Goal: Complete application form: Complete application form

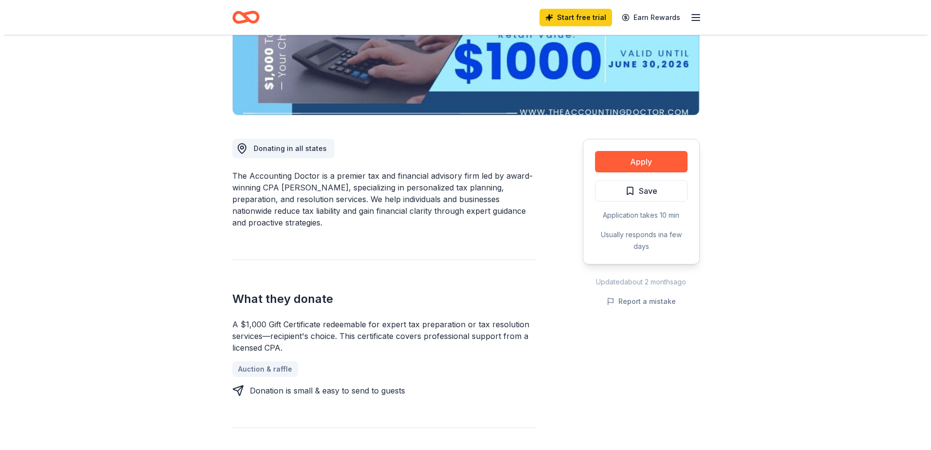
scroll to position [195, 0]
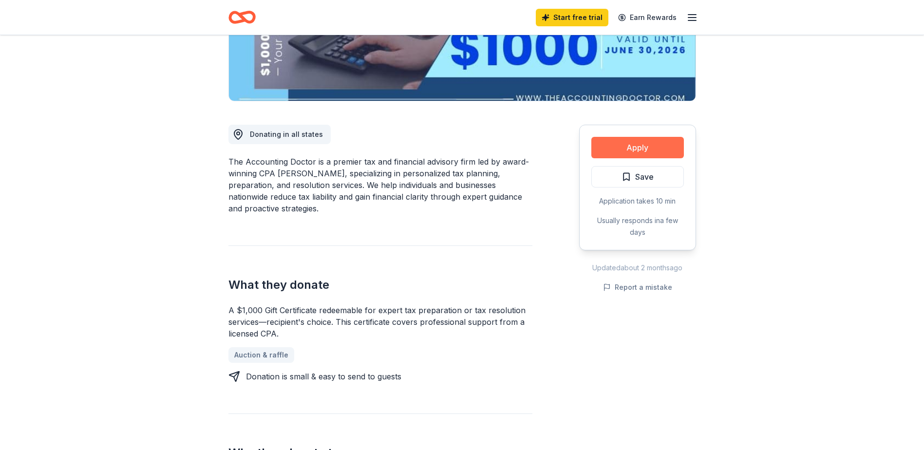
click at [647, 141] on button "Apply" at bounding box center [637, 147] width 93 height 21
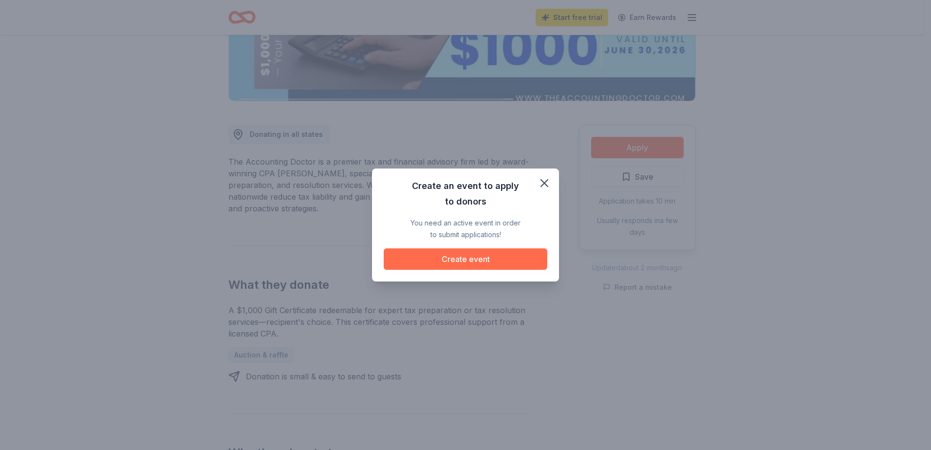
click at [462, 258] on button "Create event" at bounding box center [466, 258] width 164 height 21
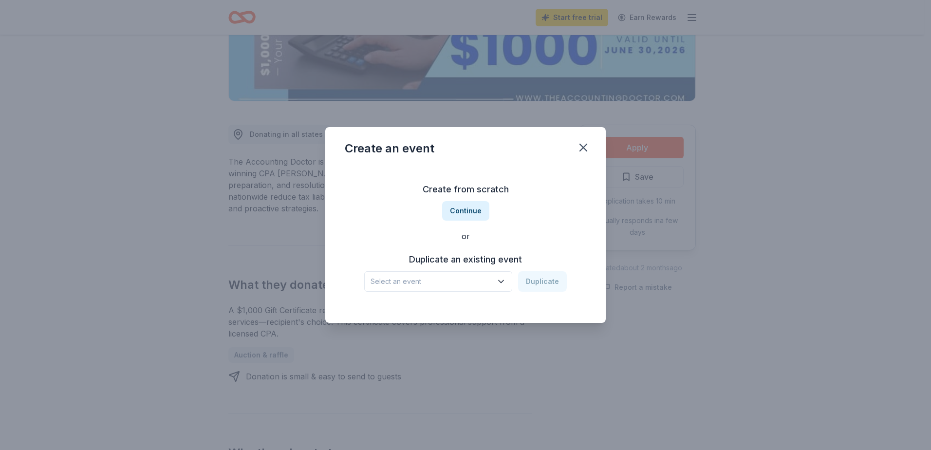
click at [504, 279] on icon "button" at bounding box center [501, 282] width 10 height 10
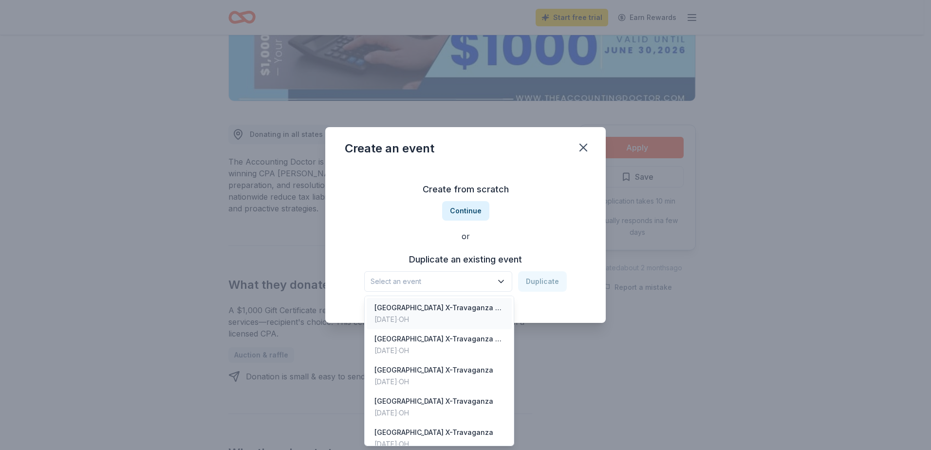
click at [466, 310] on div "St. Xavier High School X-Travaganza Golf Outing" at bounding box center [440, 308] width 130 height 12
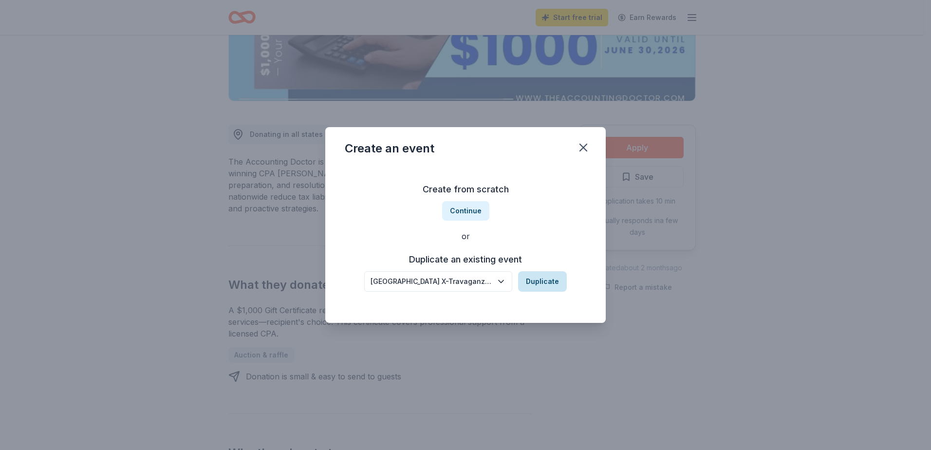
click at [540, 282] on button "Duplicate" at bounding box center [542, 281] width 49 height 20
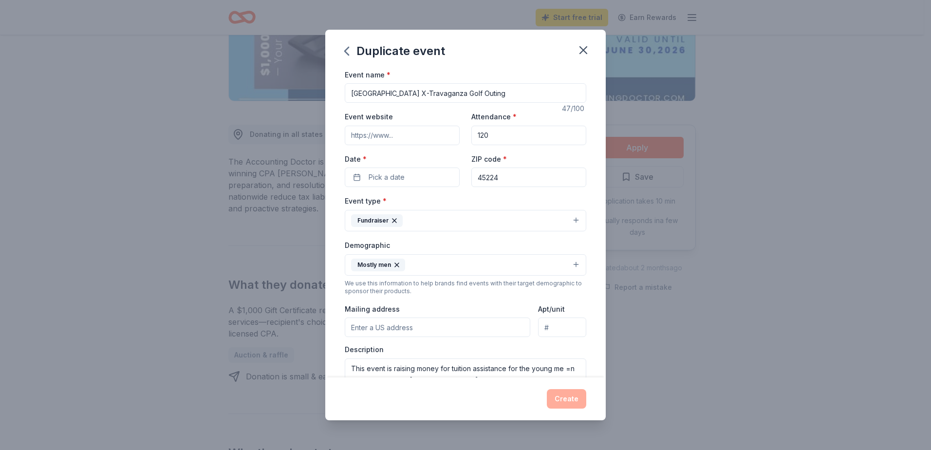
click at [412, 136] on input "Event website" at bounding box center [402, 135] width 115 height 19
drag, startPoint x: 494, startPoint y: 132, endPoint x: 463, endPoint y: 135, distance: 31.3
click at [463, 135] on div "Event website Attendance * 120 Date * Pick a date ZIP code * 45224" at bounding box center [466, 149] width 242 height 76
type input "600"
click at [416, 172] on button "Pick a date" at bounding box center [402, 177] width 115 height 19
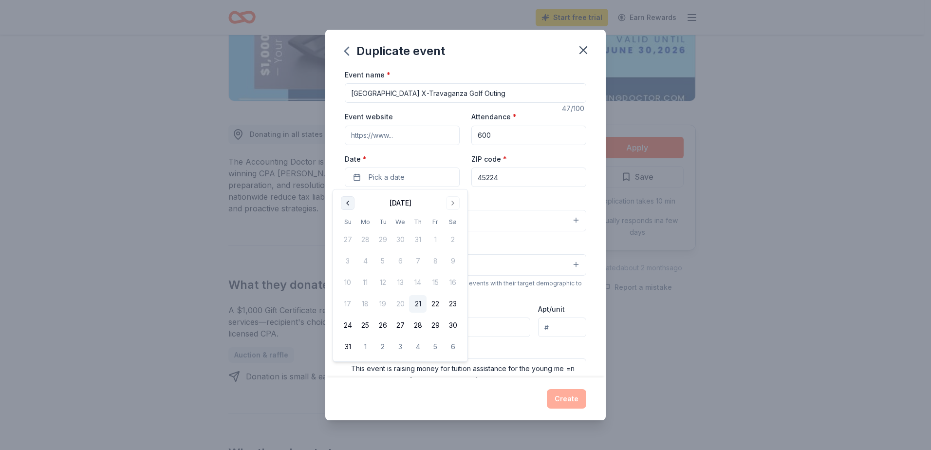
click at [349, 204] on button "Go to previous month" at bounding box center [348, 203] width 14 height 14
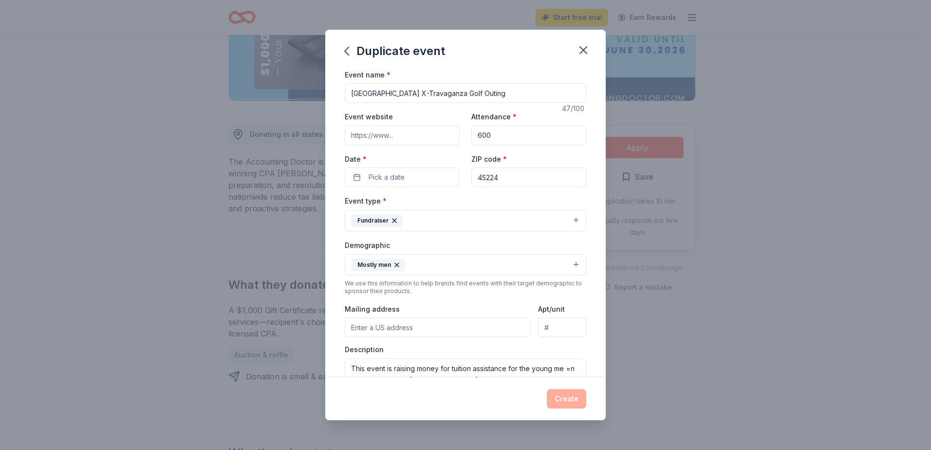
drag, startPoint x: 471, startPoint y: 91, endPoint x: 514, endPoint y: 91, distance: 43.8
click at [514, 91] on input "St. Xavier High School X-Travaganza Golf Outing" at bounding box center [466, 92] width 242 height 19
type input "[GEOGRAPHIC_DATA] X-Travaganza"
click at [359, 179] on button "Pick a date" at bounding box center [402, 177] width 115 height 19
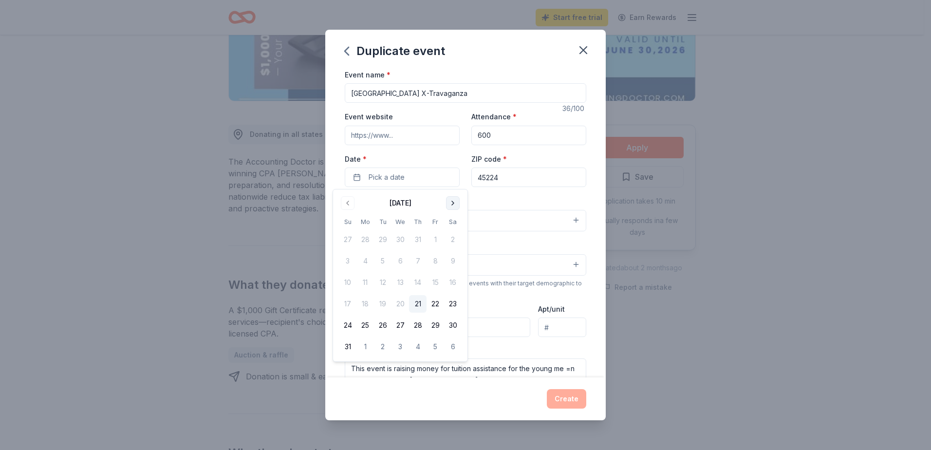
click at [452, 203] on button "Go to next month" at bounding box center [453, 203] width 14 height 14
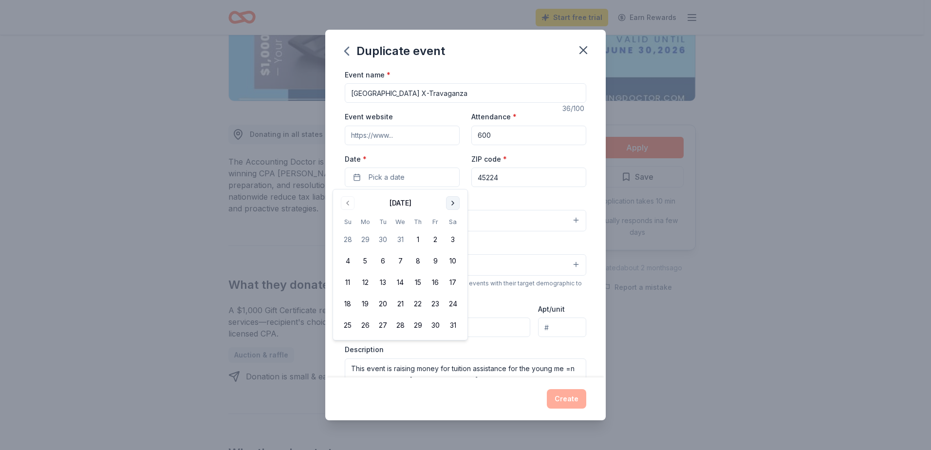
click at [452, 203] on button "Go to next month" at bounding box center [453, 203] width 14 height 14
click at [451, 240] on button "7" at bounding box center [453, 240] width 18 height 18
click at [661, 240] on div "Duplicate event Event name * St. Xavier High School X-Travaganza 36 /100 Event …" at bounding box center [465, 225] width 931 height 450
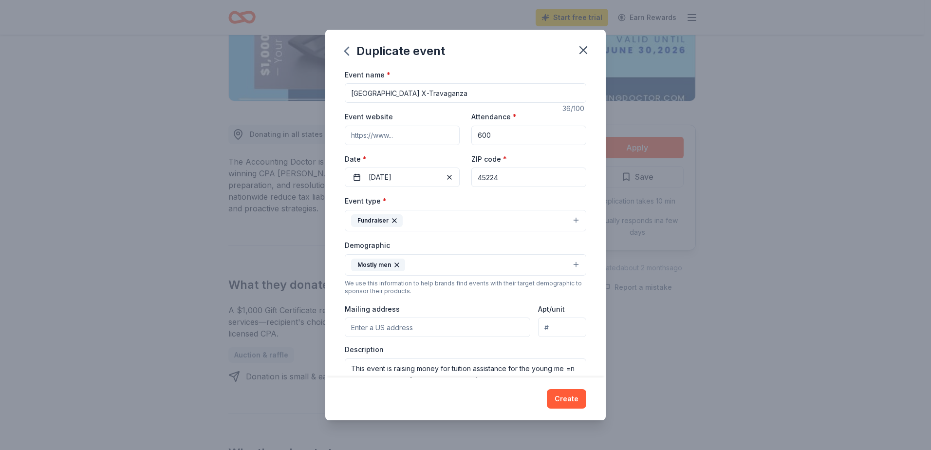
click at [393, 222] on icon "button" at bounding box center [395, 221] width 4 height 4
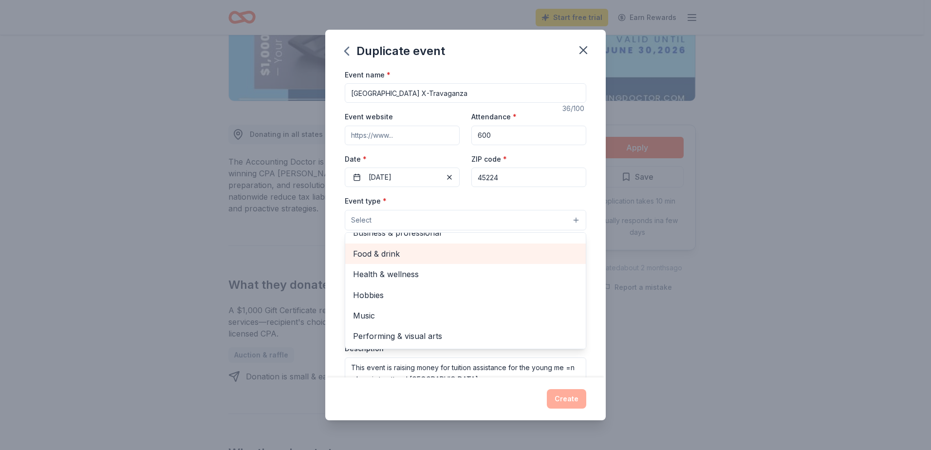
scroll to position [0, 0]
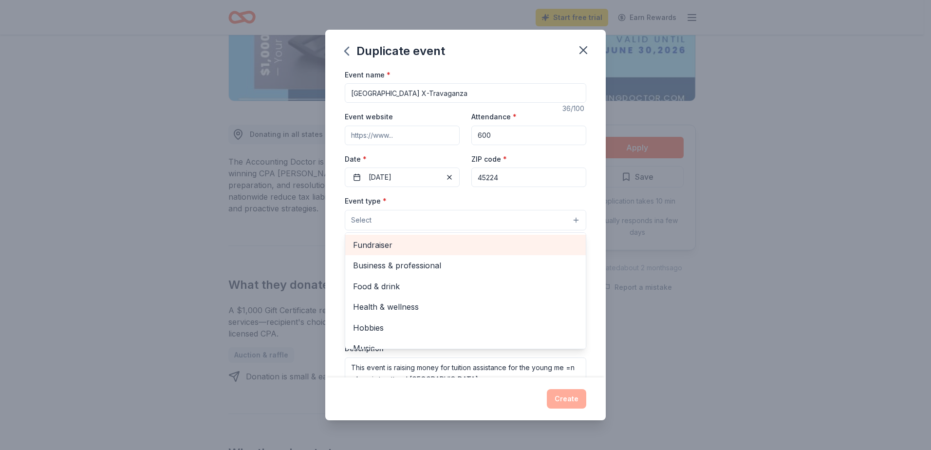
click at [388, 246] on span "Fundraiser" at bounding box center [465, 245] width 225 height 13
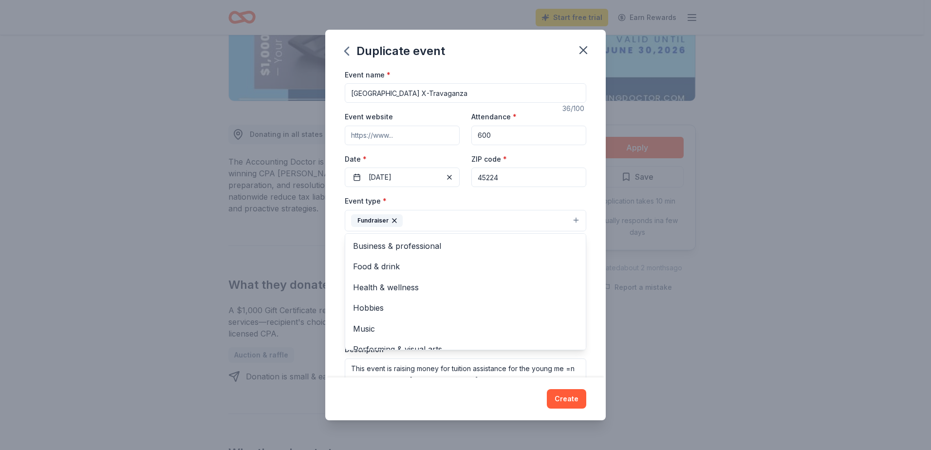
click at [334, 265] on div "Event name * St. Xavier High School X-Travaganza 36 /100 Event website Attendan…" at bounding box center [465, 223] width 281 height 309
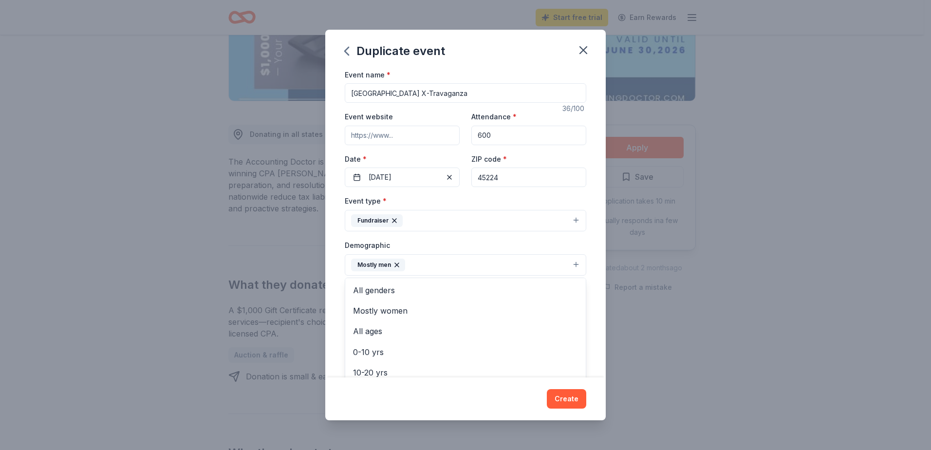
click at [397, 265] on icon "button" at bounding box center [397, 265] width 8 height 8
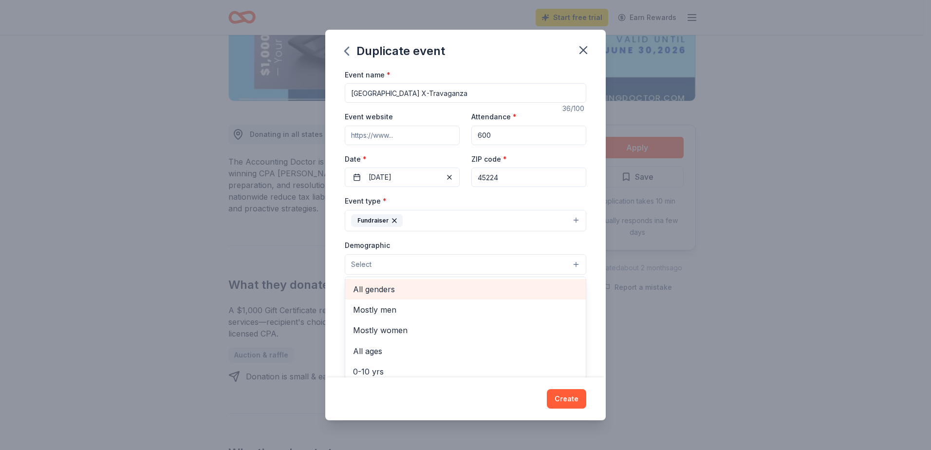
click at [389, 287] on span "All genders" at bounding box center [465, 289] width 225 height 13
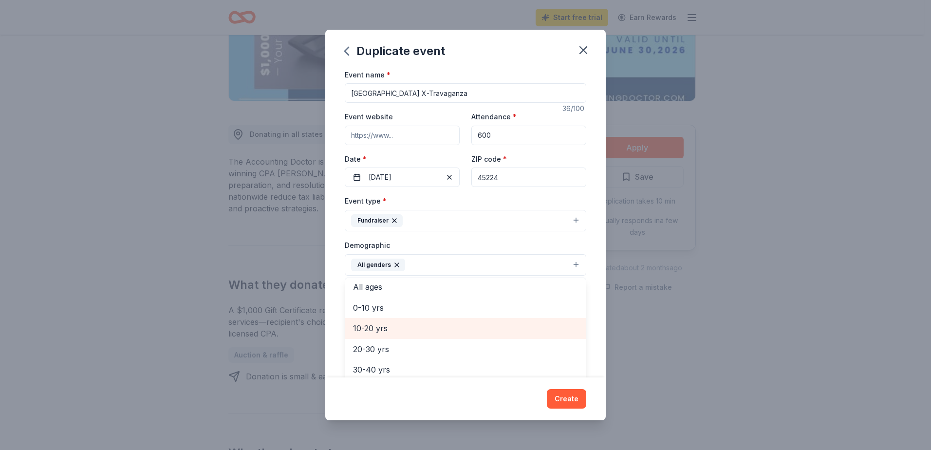
scroll to position [130, 0]
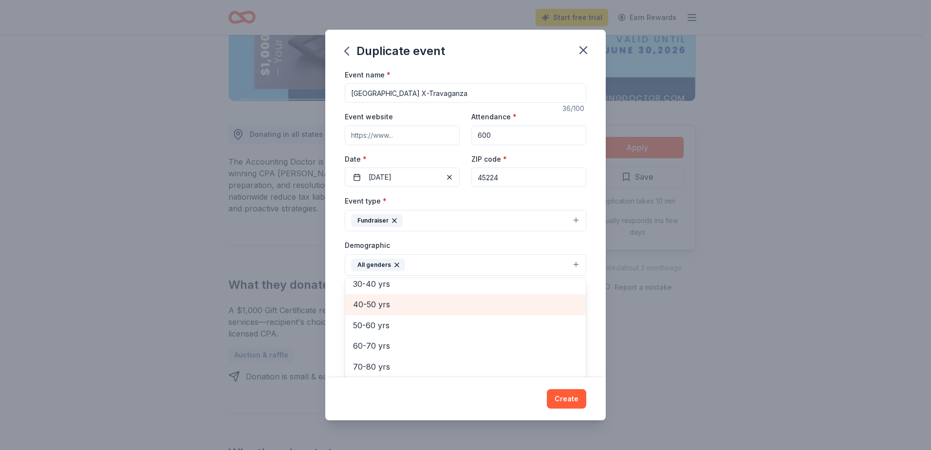
click at [384, 306] on span "40-50 yrs" at bounding box center [465, 304] width 225 height 13
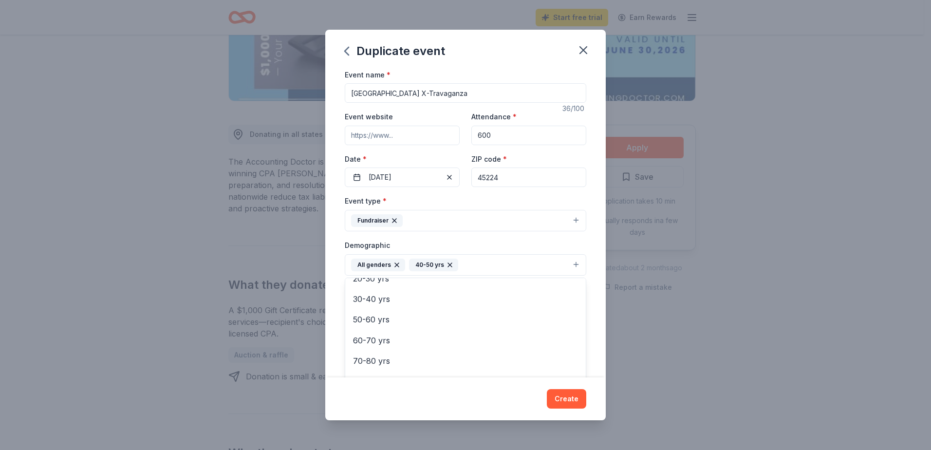
click at [587, 316] on div "Event name * St. Xavier High School X-Travaganza 36 /100 Event website Attendan…" at bounding box center [465, 223] width 281 height 309
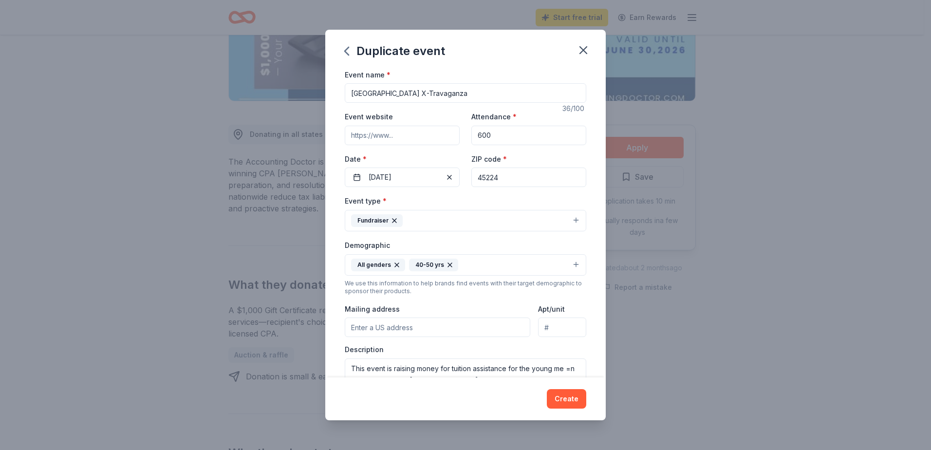
click at [354, 327] on input "Mailing address" at bounding box center [438, 327] width 186 height 19
type input "600 West North Bend Road"
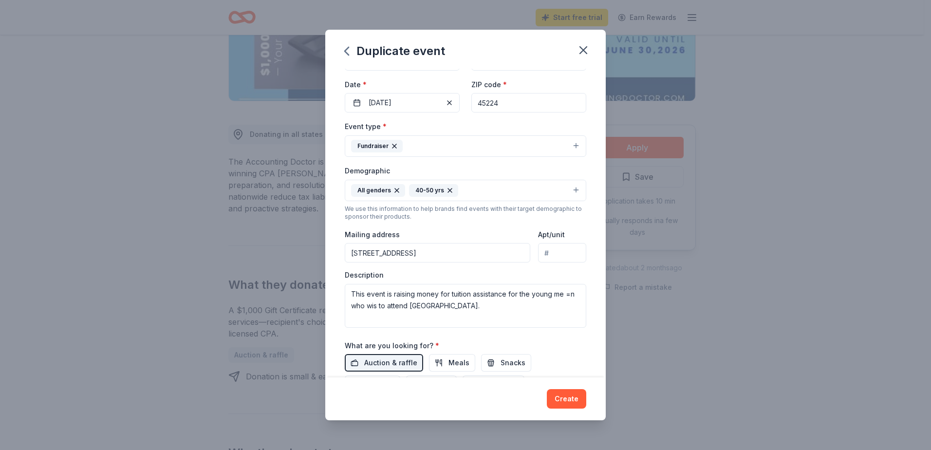
scroll to position [130, 0]
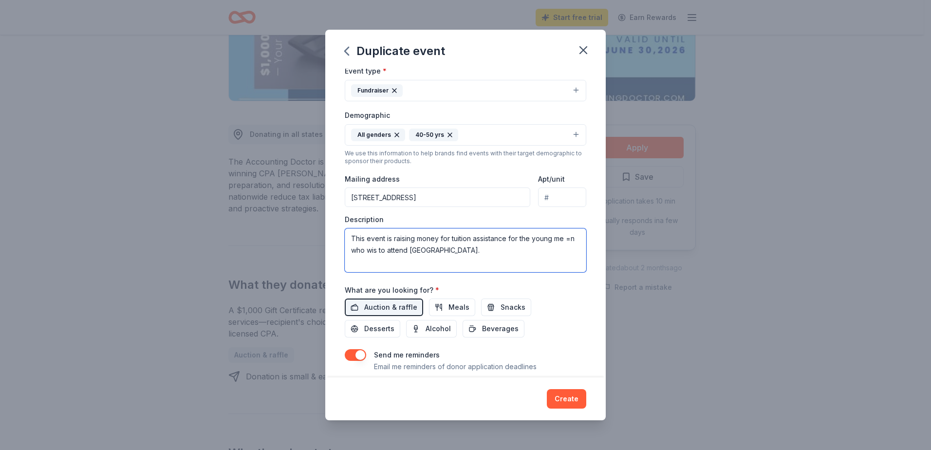
click at [388, 250] on textarea "This event is raising money for tuition assistance for the young me =n who wis …" at bounding box center [466, 250] width 242 height 44
drag, startPoint x: 360, startPoint y: 252, endPoint x: 341, endPoint y: 252, distance: 20.0
click at [341, 252] on div "Event name * St. Xavier High School X-Travaganza 36 /100 Event website Attendan…" at bounding box center [465, 223] width 281 height 309
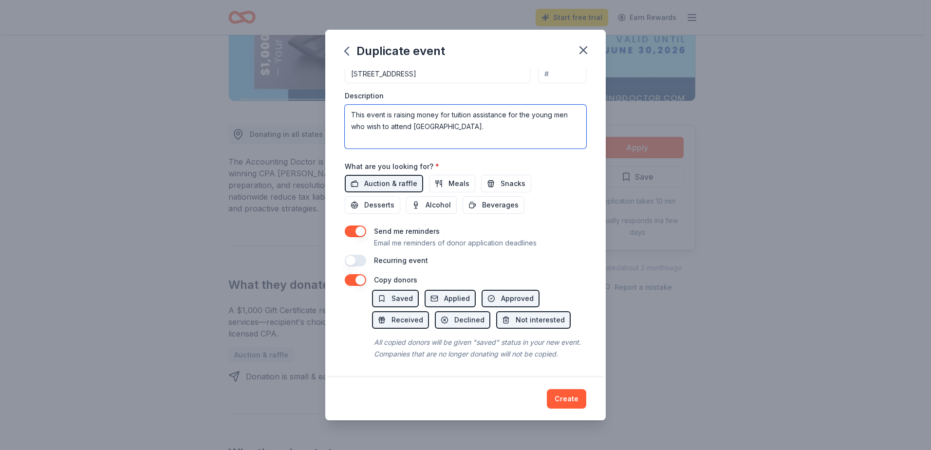
scroll to position [265, 0]
type textarea "This event is raising money for tuition assistance for the young men who wish t…"
click at [570, 398] on button "Create" at bounding box center [566, 398] width 39 height 19
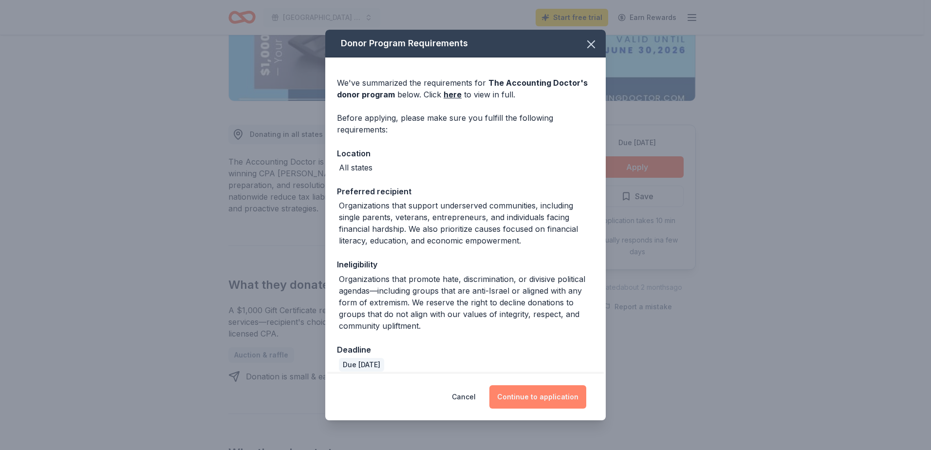
click at [539, 396] on button "Continue to application" at bounding box center [538, 396] width 97 height 23
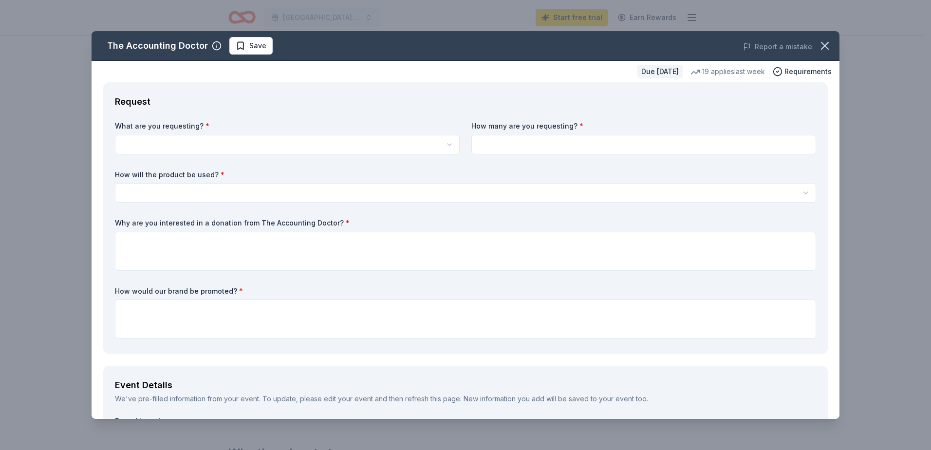
click at [445, 144] on html "St. Xavier High School X-Travaganza Start free trial Earn Rewards Due in 191 da…" at bounding box center [465, 30] width 931 height 450
select select "A $1,000 Gift Certificate redeemable for expert tax preparation or tax resoluti…"
click at [481, 141] on input at bounding box center [644, 144] width 345 height 19
click at [493, 144] on input at bounding box center [644, 144] width 345 height 19
type input "1"
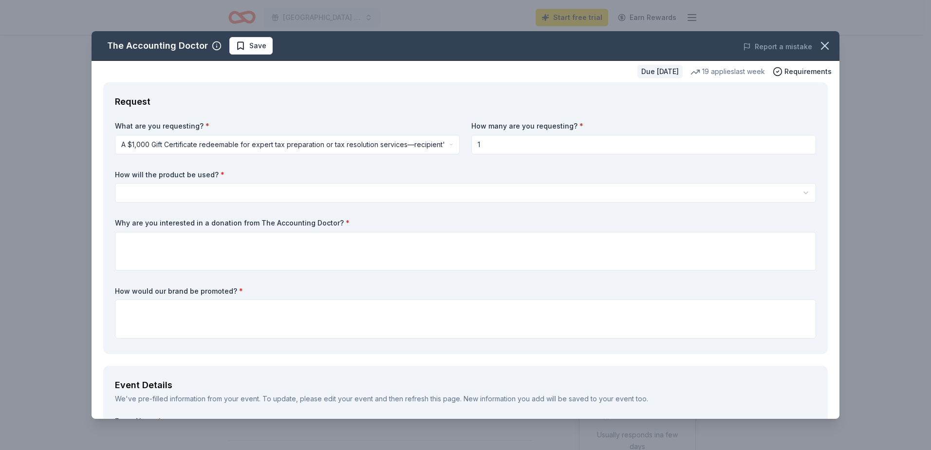
click at [126, 192] on html "St. Xavier High School X-Travaganza Start free trial Earn Rewards Due in 191 da…" at bounding box center [465, 225] width 931 height 450
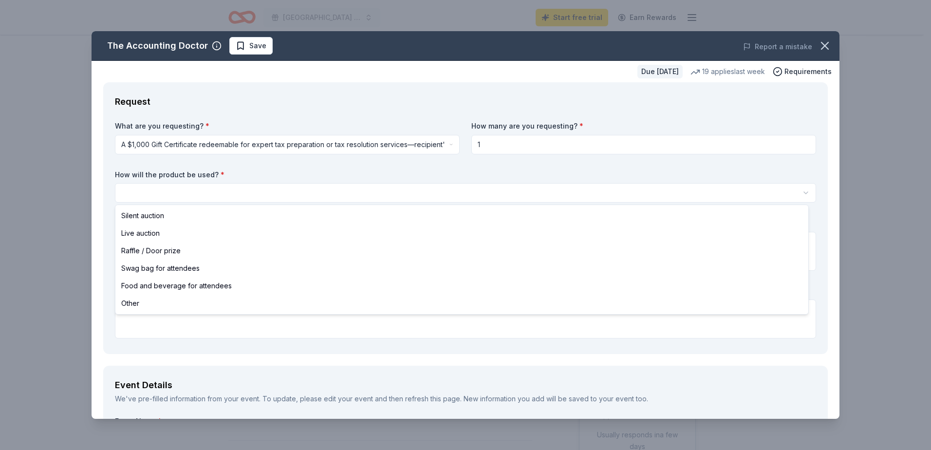
select select "silentAuction"
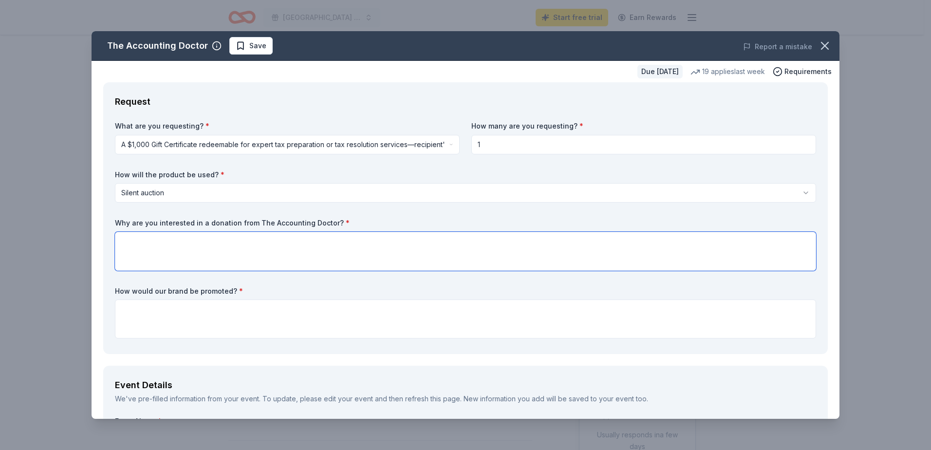
click at [124, 245] on textarea at bounding box center [465, 251] width 701 height 39
type textarea "It seems like something that our alumni / parent group would be interested in p…"
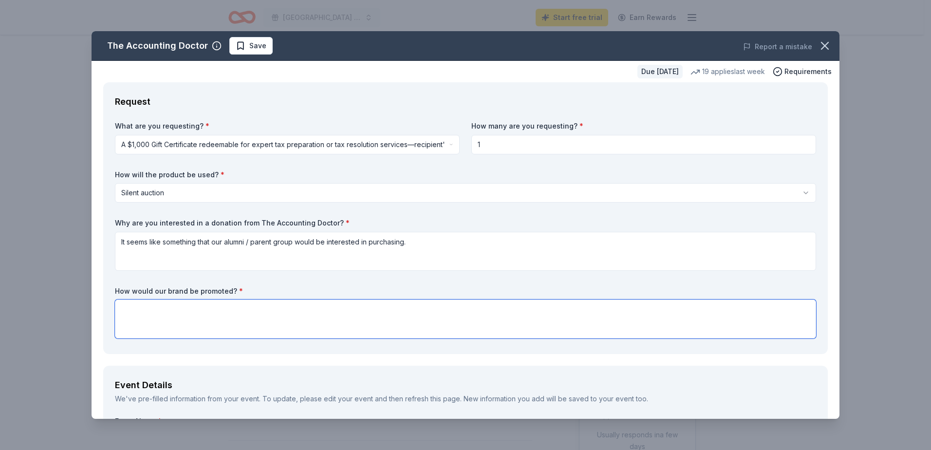
click at [123, 309] on textarea at bounding box center [465, 319] width 701 height 39
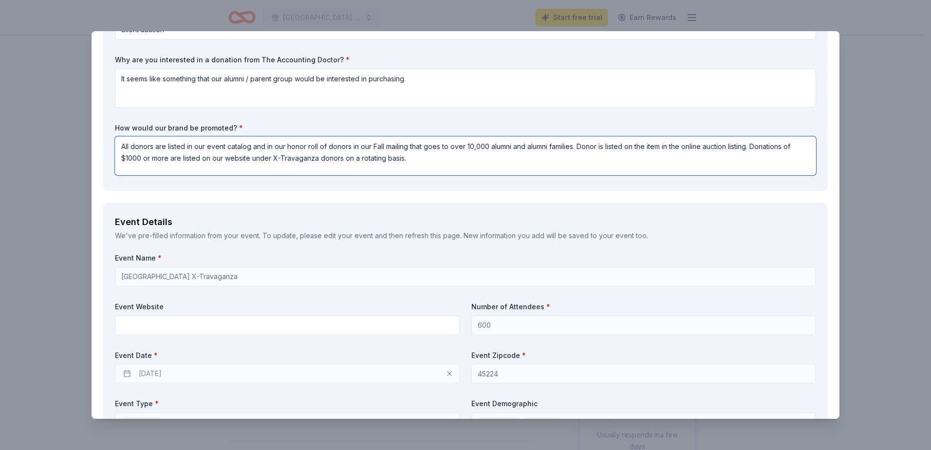
scroll to position [195, 0]
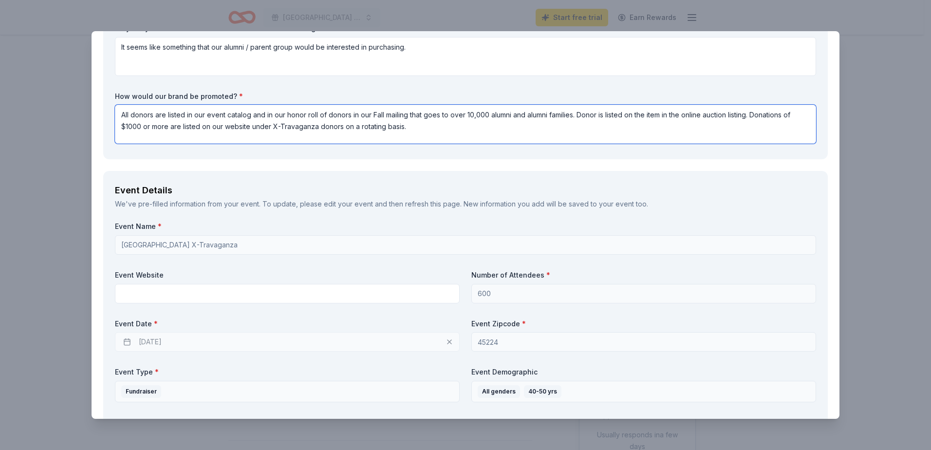
type textarea "All donors are listed in our event catalog and in our honor roll of donors in o…"
click at [295, 204] on div "We've pre-filled information from your event. To update, please edit your event…" at bounding box center [465, 204] width 701 height 12
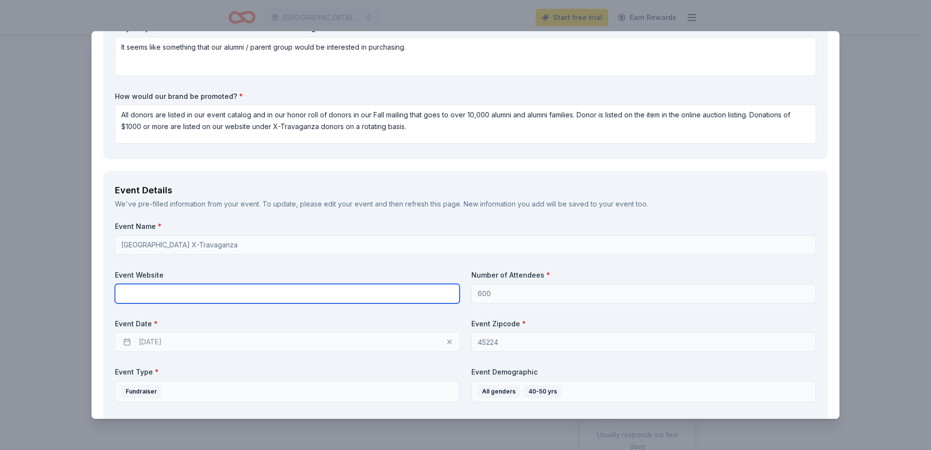
click at [121, 292] on input "text" at bounding box center [287, 293] width 345 height 19
click at [121, 291] on input "text" at bounding box center [287, 293] width 345 height 19
paste input "[URL][DOMAIN_NAME]"
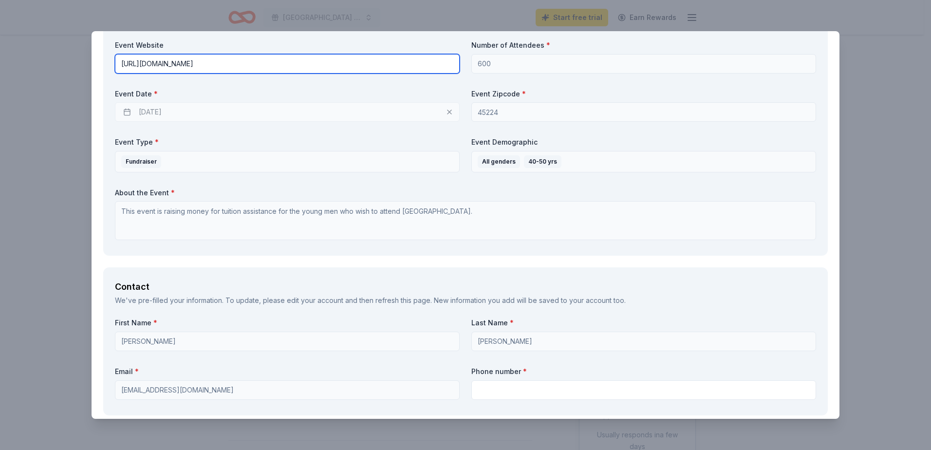
scroll to position [455, 0]
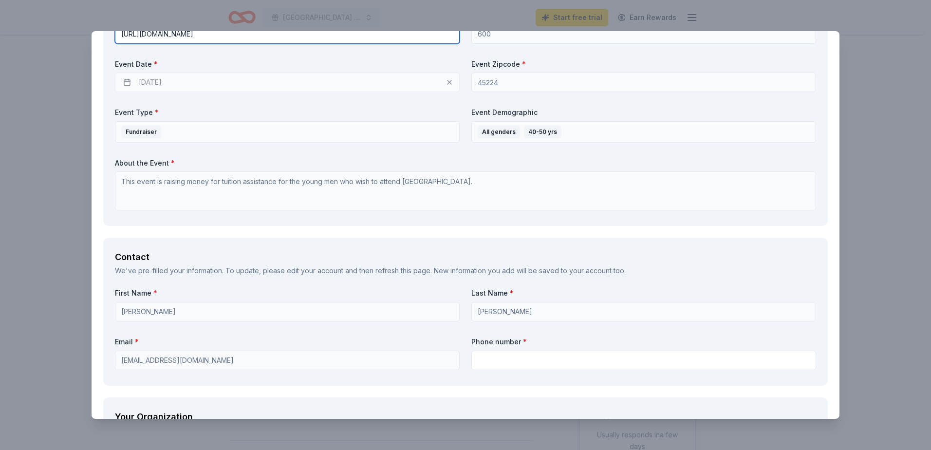
type input "[URL][DOMAIN_NAME]"
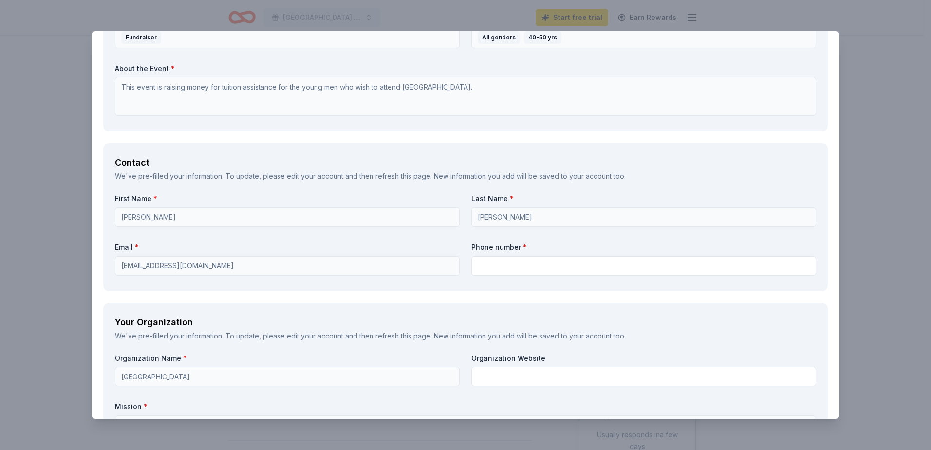
scroll to position [585, 0]
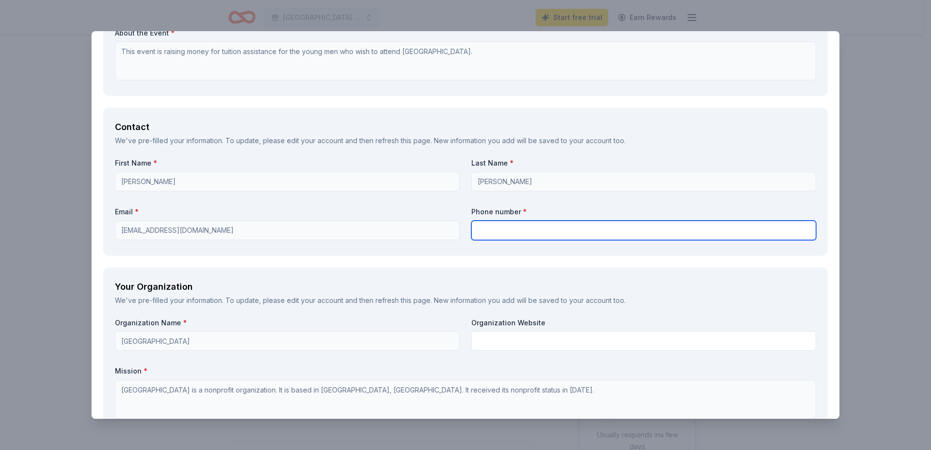
click at [478, 229] on input "text" at bounding box center [644, 230] width 345 height 19
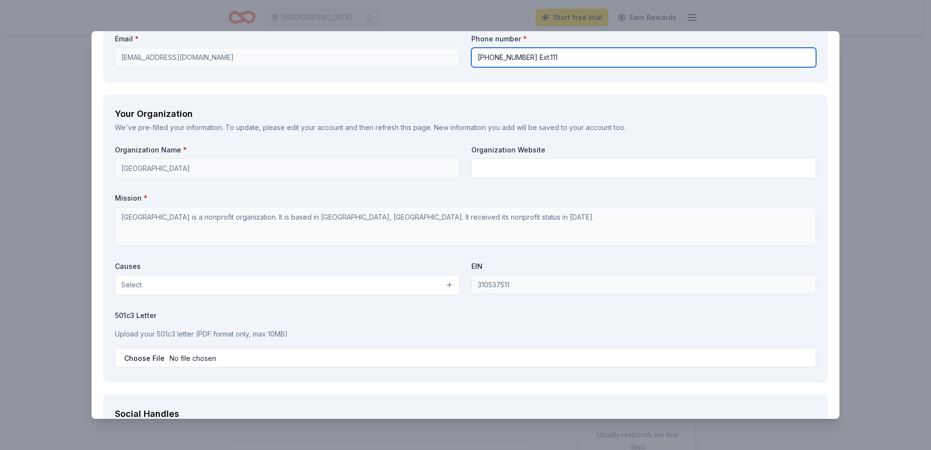
scroll to position [779, 0]
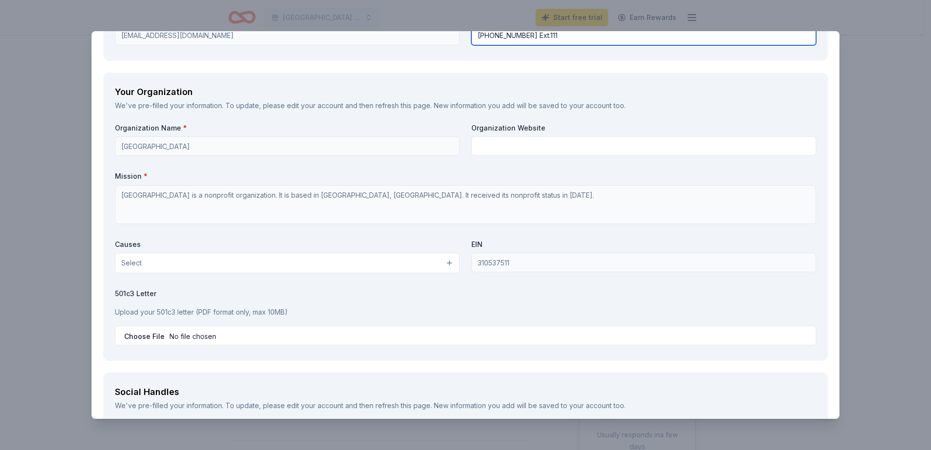
type input "[PHONE_NUMBER] Ext.111"
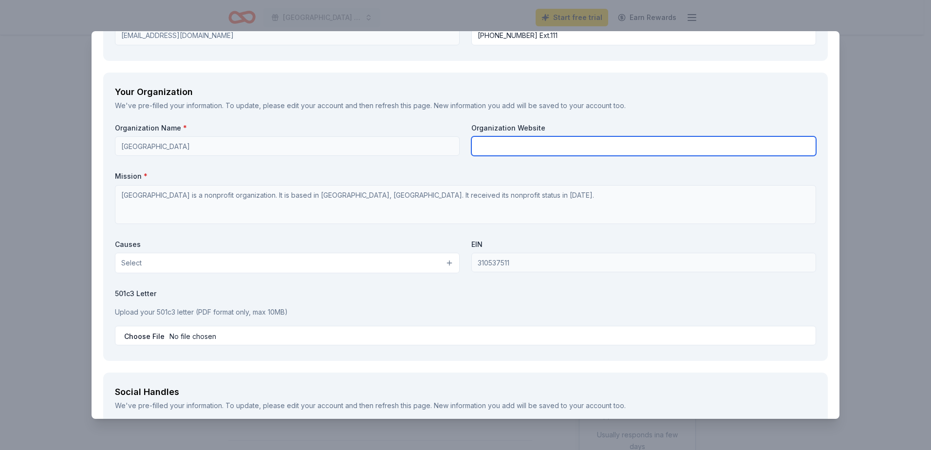
click at [481, 147] on div "Organization Website" at bounding box center [644, 139] width 345 height 33
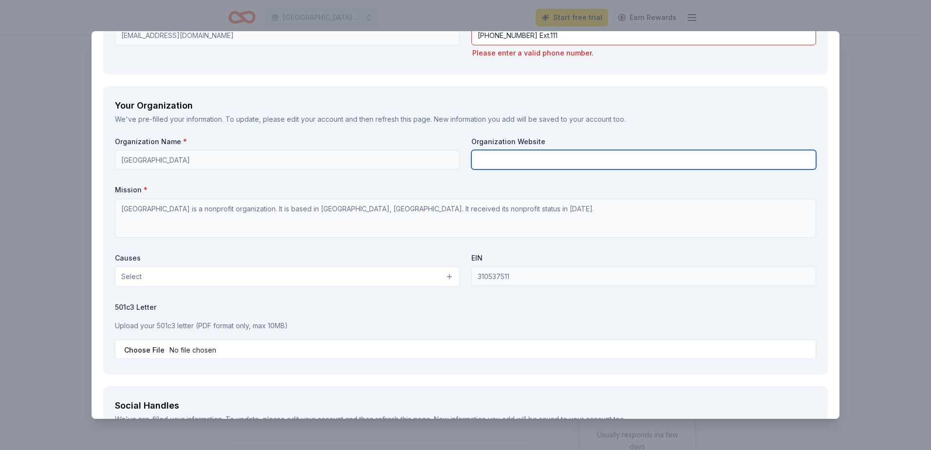
type input "[URL][DOMAIN_NAME]"
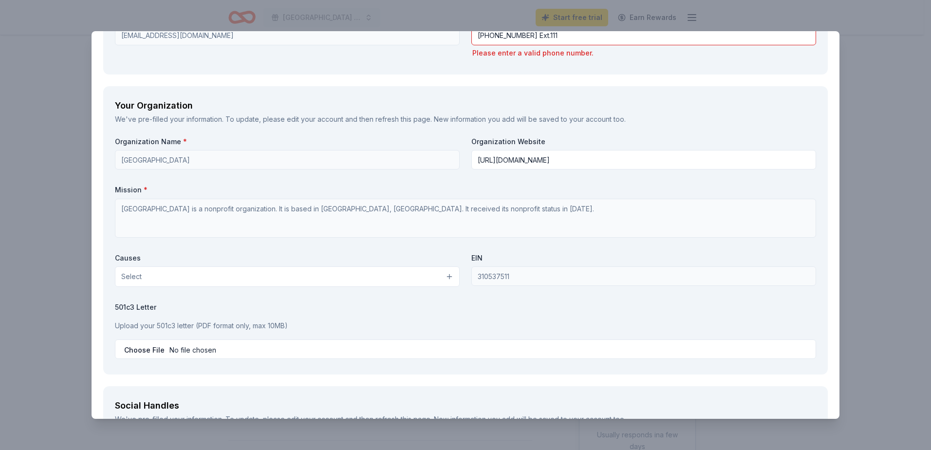
click at [445, 278] on button "Select" at bounding box center [287, 276] width 345 height 20
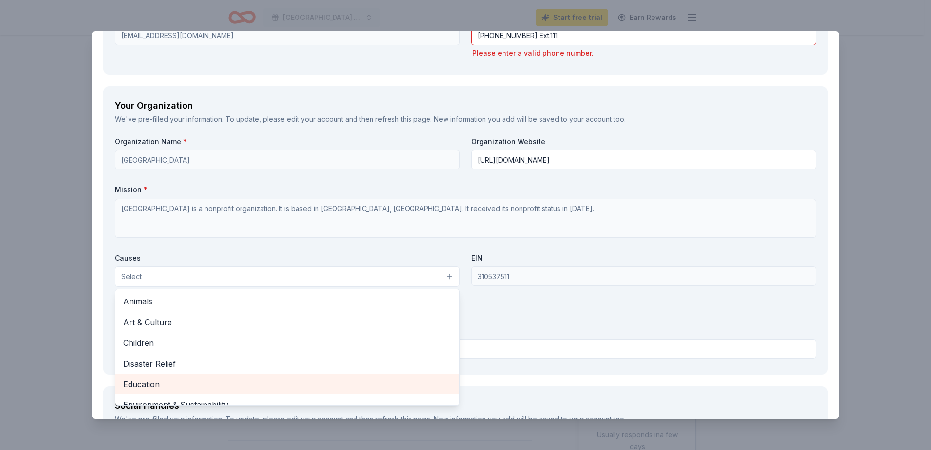
click at [156, 387] on span "Education" at bounding box center [287, 384] width 328 height 13
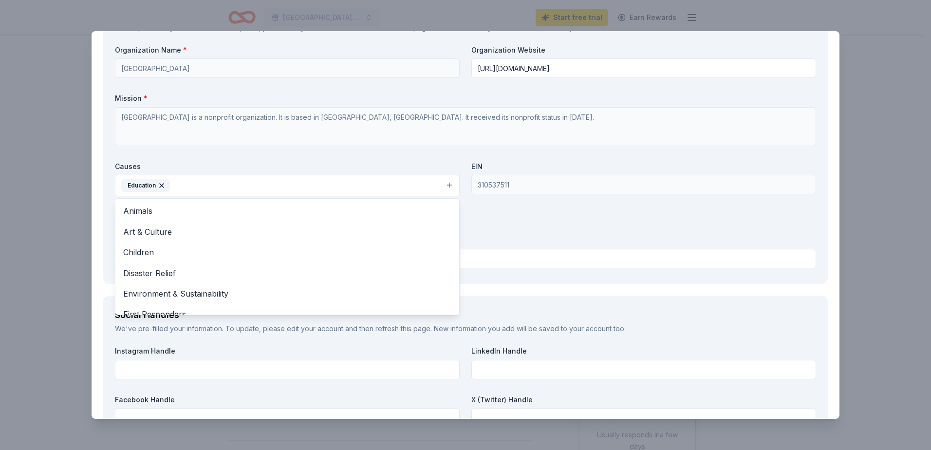
scroll to position [910, 0]
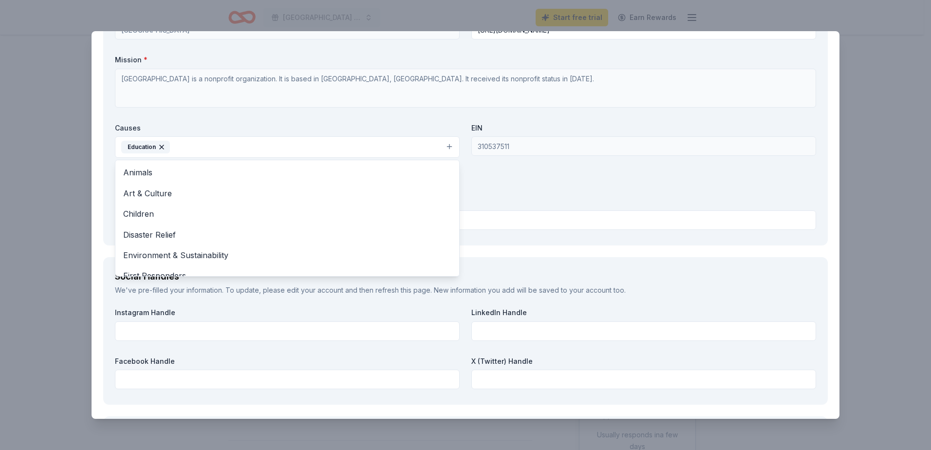
click at [521, 198] on div "Organization Name * St Xavier High School Organization Website https://www.stxa…" at bounding box center [465, 120] width 701 height 227
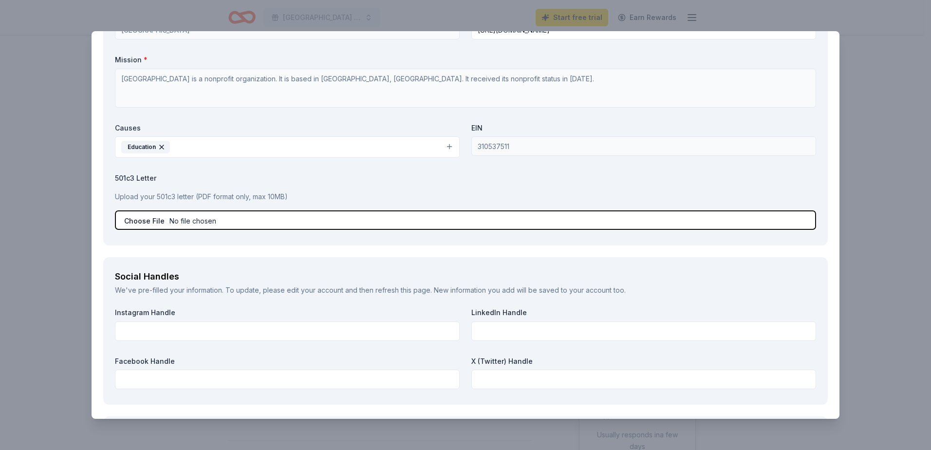
click at [150, 222] on input "file" at bounding box center [465, 219] width 701 height 19
type input "C:\fakepath\IRS Determination Letter - Group Tax Exemption.pdf"
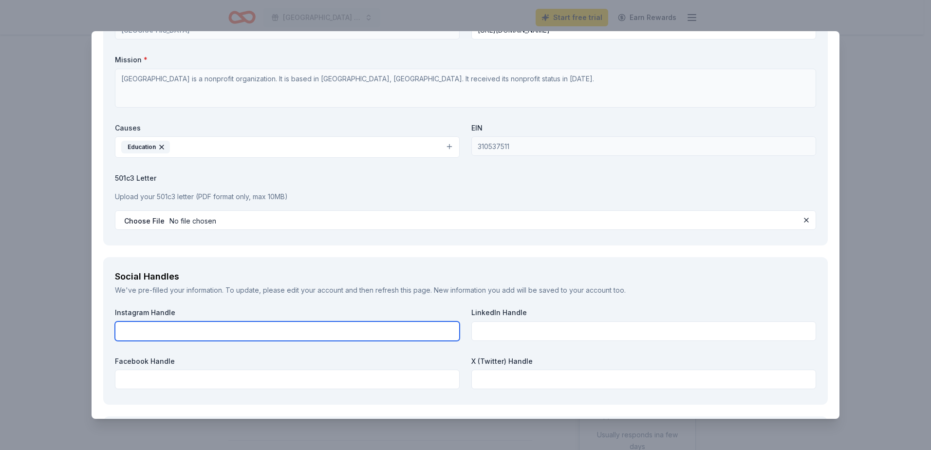
click at [133, 325] on input "text" at bounding box center [287, 331] width 345 height 19
paste input "[URL][DOMAIN_NAME]"
type input "[URL][DOMAIN_NAME]"
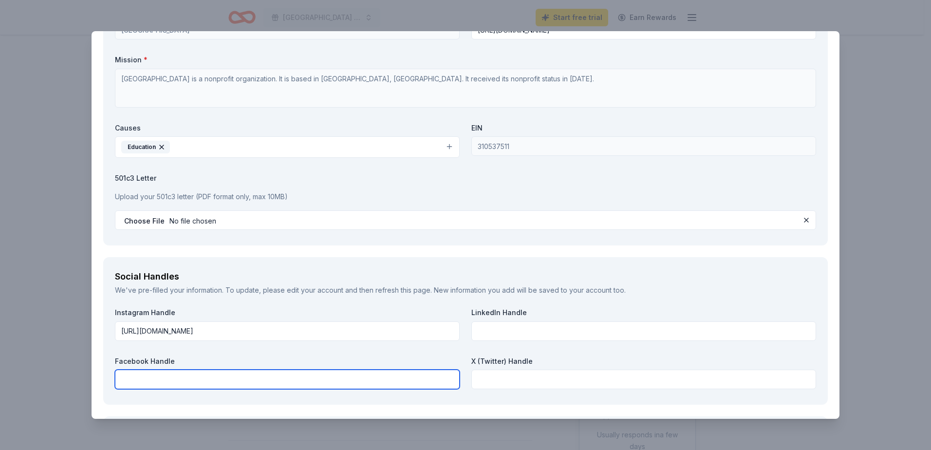
paste input "[URL][DOMAIN_NAME]"
type input "[URL][DOMAIN_NAME]"
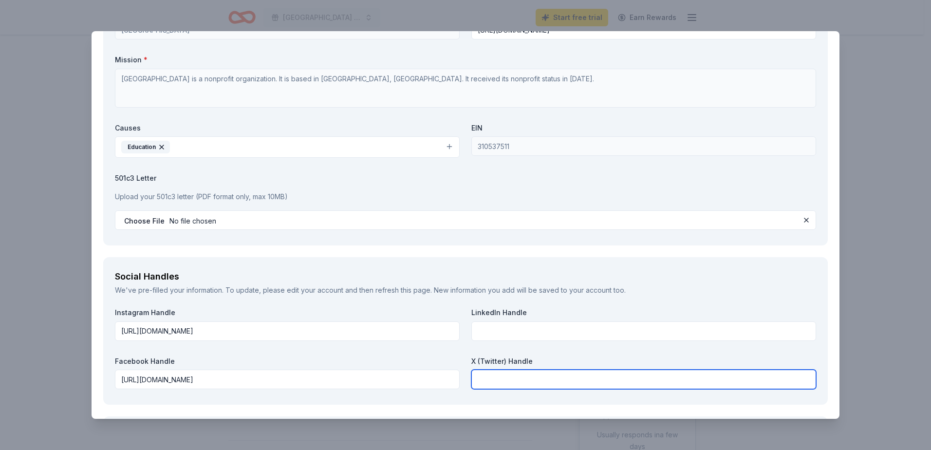
click at [477, 374] on input "text" at bounding box center [644, 379] width 345 height 19
paste input "[URL][DOMAIN_NAME]"
type input "[URL][DOMAIN_NAME]"
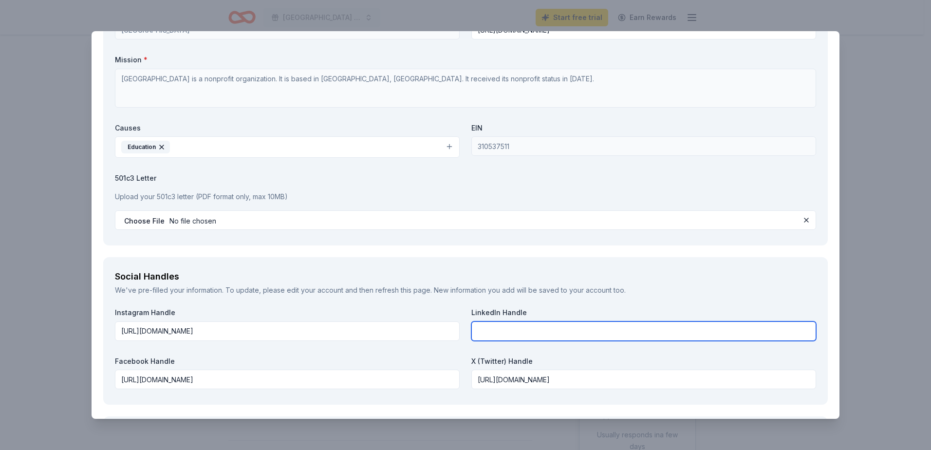
click at [486, 332] on input "text" at bounding box center [644, 331] width 345 height 19
paste input "[URL][DOMAIN_NAME]"
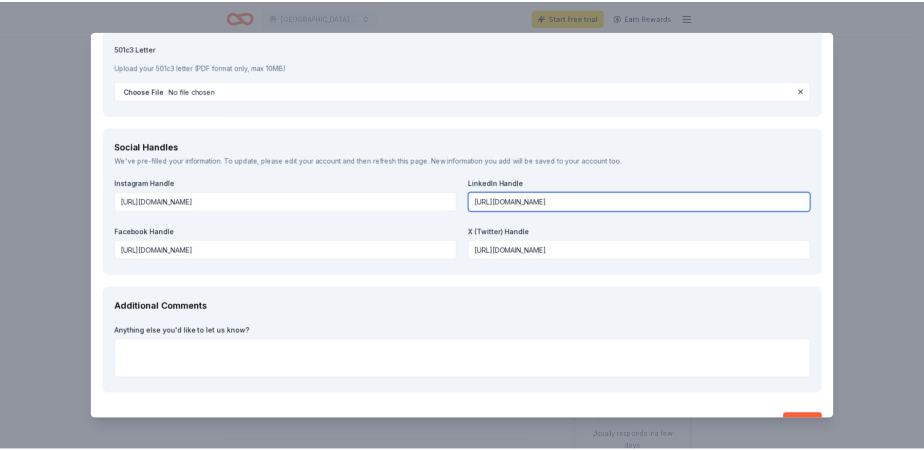
scroll to position [1065, 0]
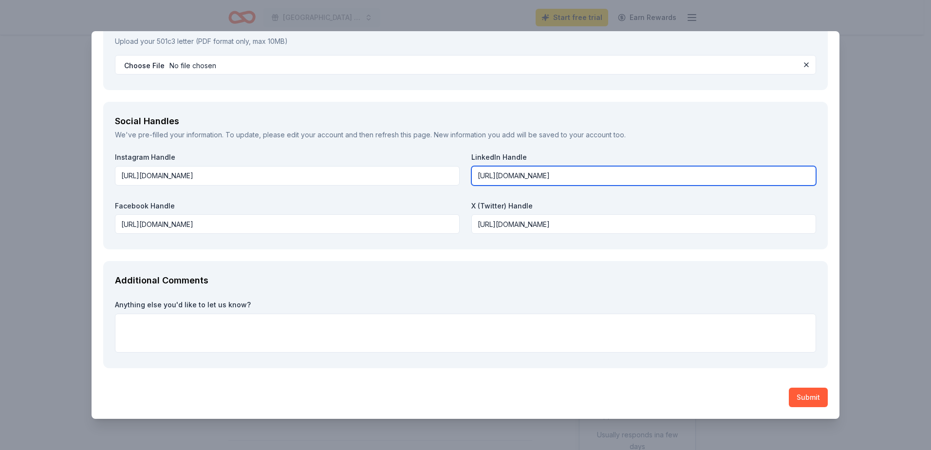
type input "[URL][DOMAIN_NAME]"
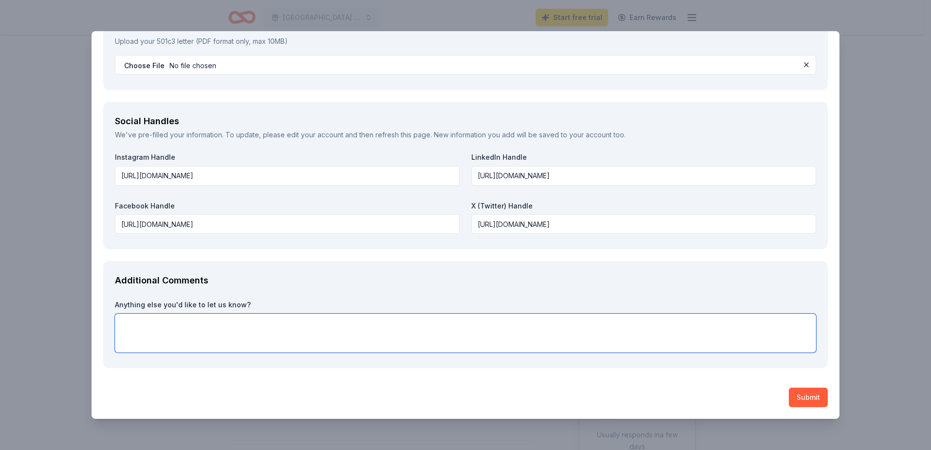
click at [122, 323] on textarea at bounding box center [465, 333] width 701 height 39
click at [124, 322] on textarea at bounding box center [465, 333] width 701 height 39
paste textarea "For our events to be a success, it is crucial we secure a significant number of…"
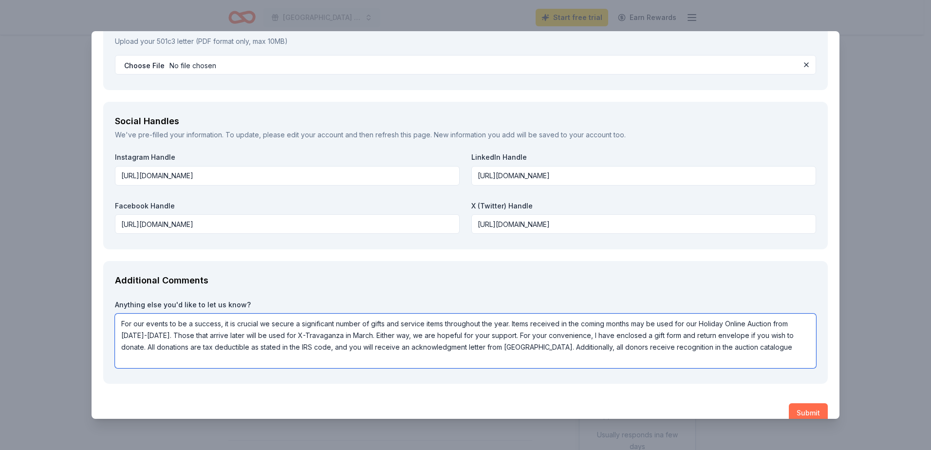
type textarea "For our events to be a success, it is crucial we secure a significant number of…"
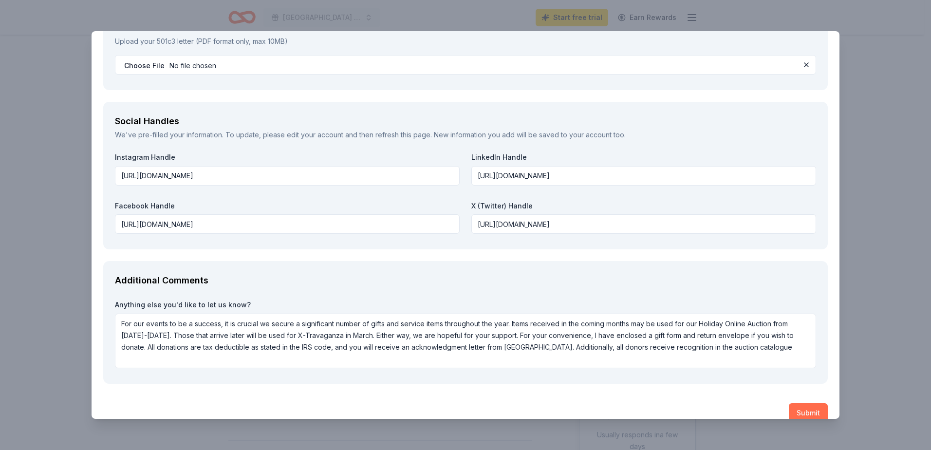
click at [809, 411] on button "Submit" at bounding box center [808, 412] width 39 height 19
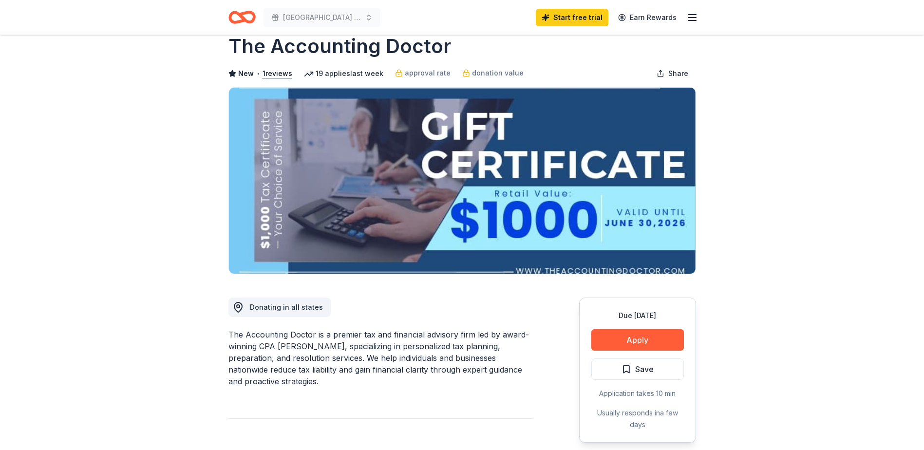
scroll to position [0, 0]
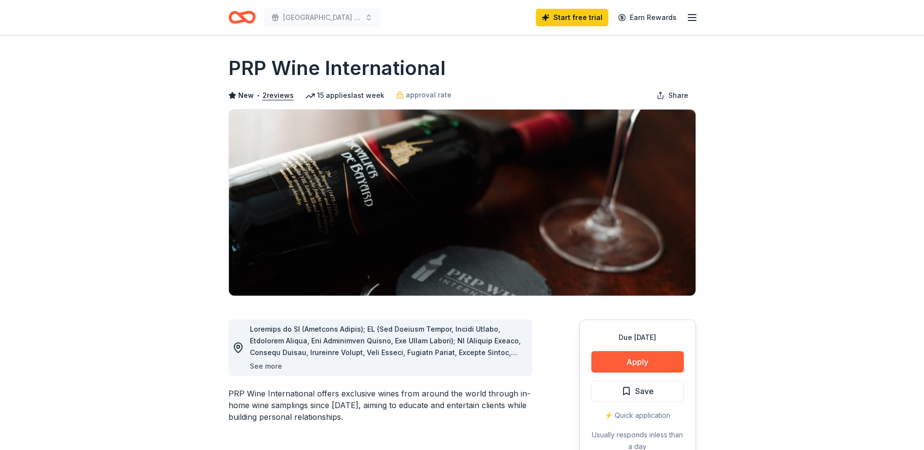
click at [267, 366] on button "See more" at bounding box center [266, 366] width 32 height 12
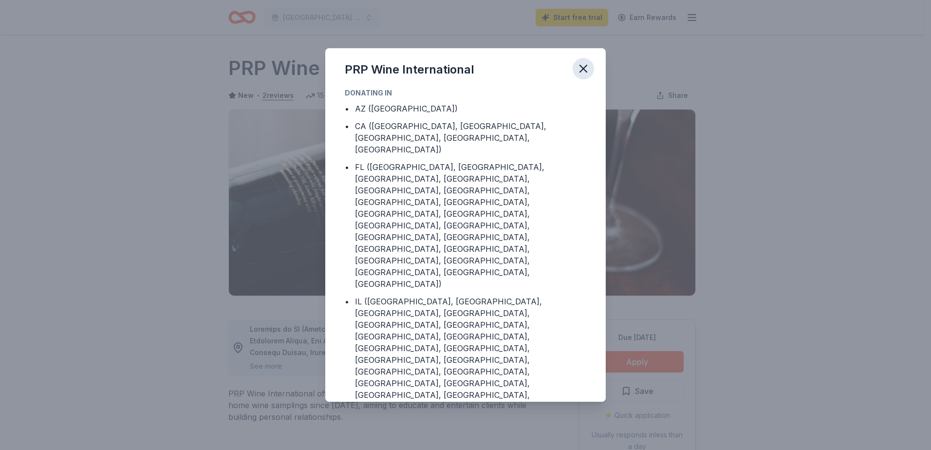
click at [583, 72] on icon "button" at bounding box center [584, 69] width 14 height 14
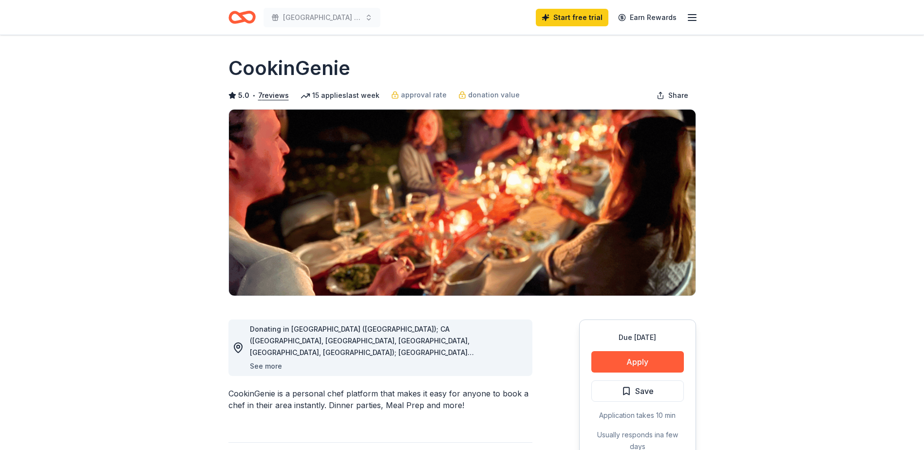
click at [259, 366] on button "See more" at bounding box center [266, 366] width 32 height 12
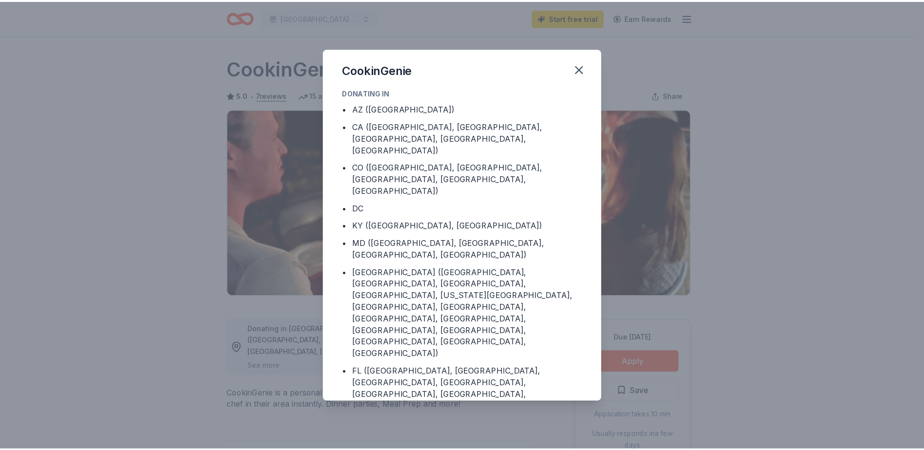
scroll to position [47, 0]
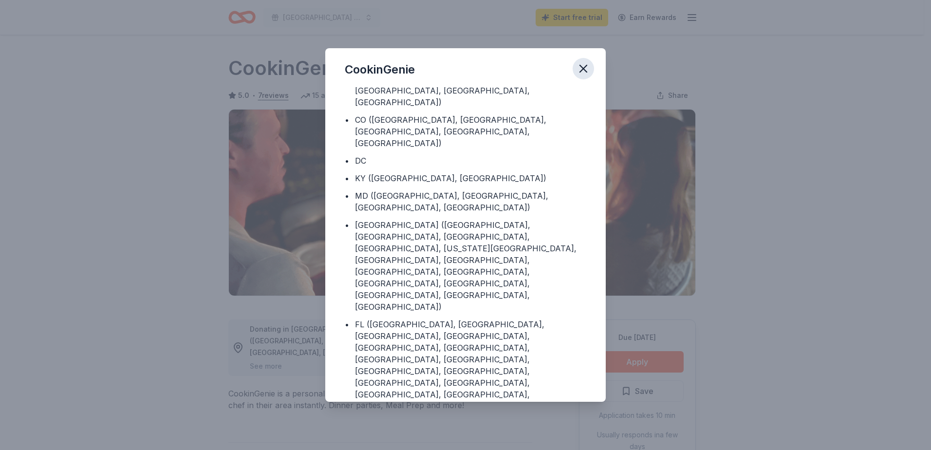
click at [587, 70] on icon "button" at bounding box center [584, 69] width 14 height 14
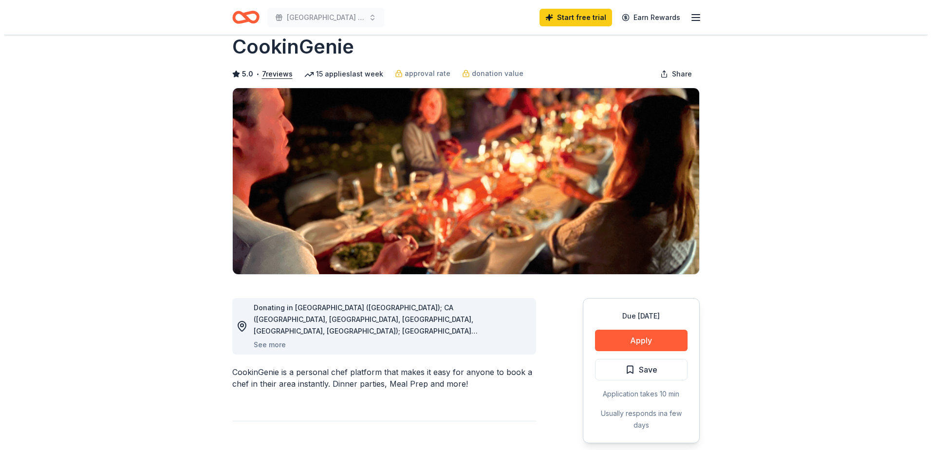
scroll to position [0, 0]
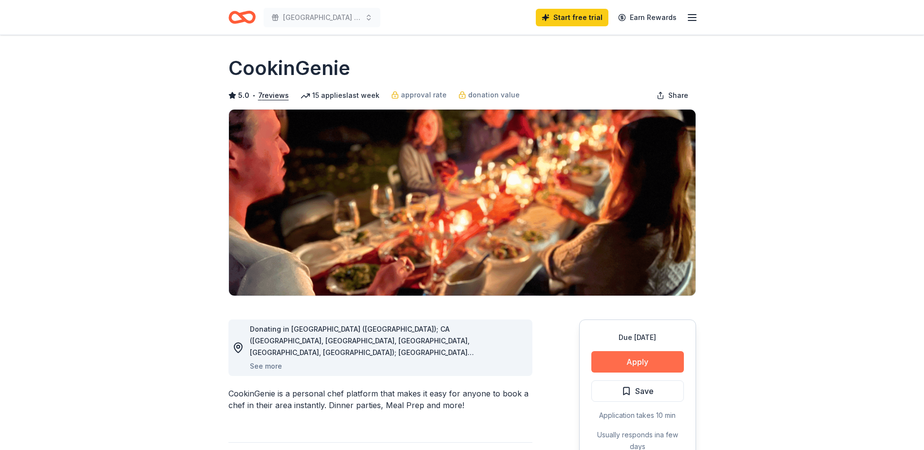
click at [639, 358] on button "Apply" at bounding box center [637, 361] width 93 height 21
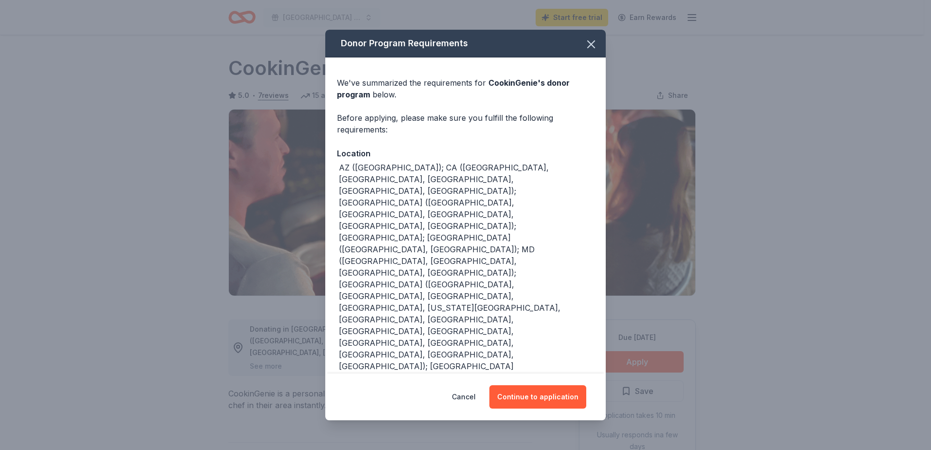
scroll to position [103, 0]
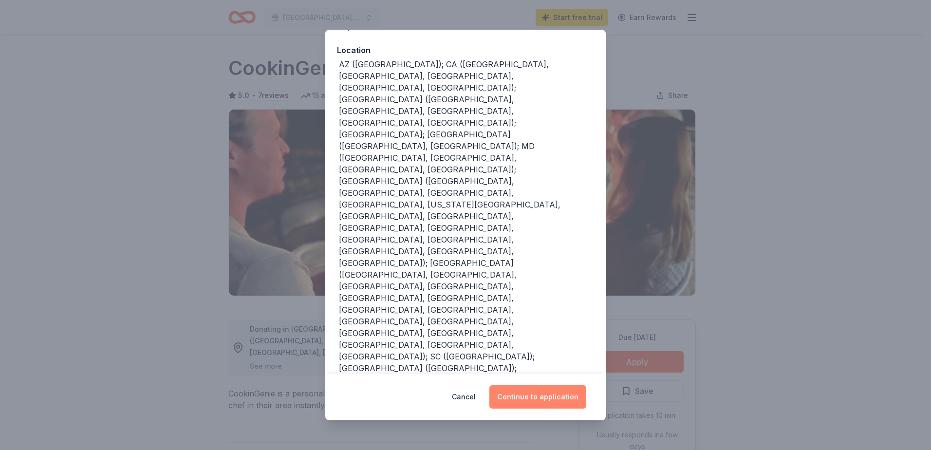
click at [538, 400] on button "Continue to application" at bounding box center [538, 396] width 97 height 23
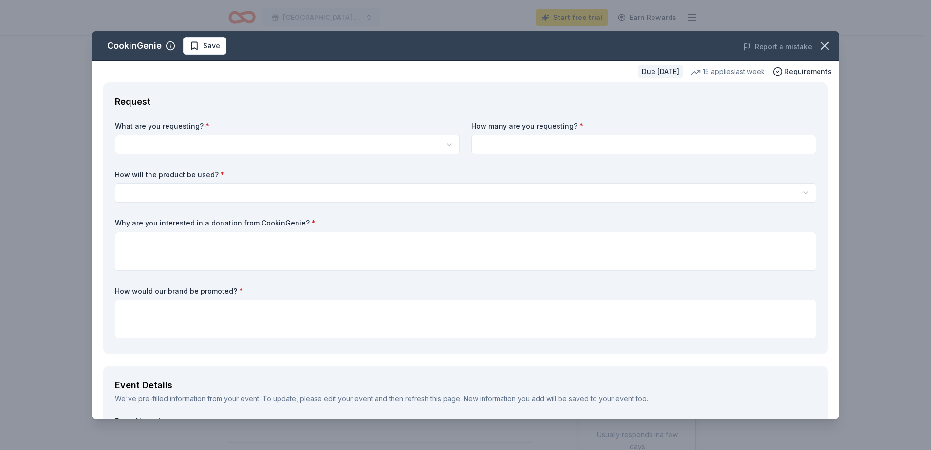
click at [448, 142] on html "[GEOGRAPHIC_DATA] X-Travaganza Start free trial Earn Rewards Due [DATE] Share C…" at bounding box center [465, 225] width 931 height 450
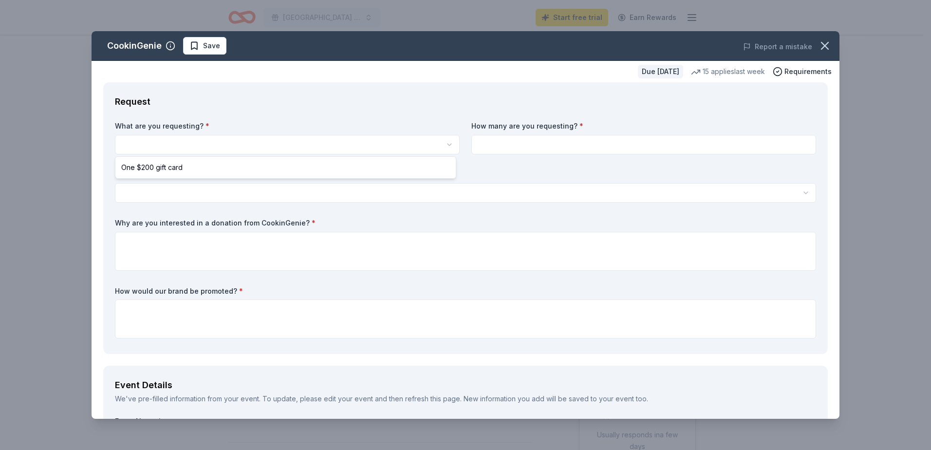
select select "One $200 gift card"
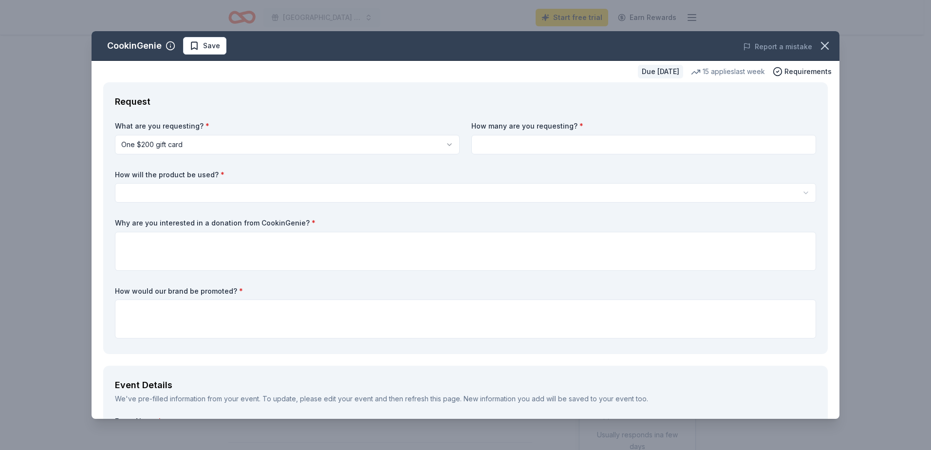
click at [477, 143] on input at bounding box center [644, 144] width 345 height 19
type input "1"
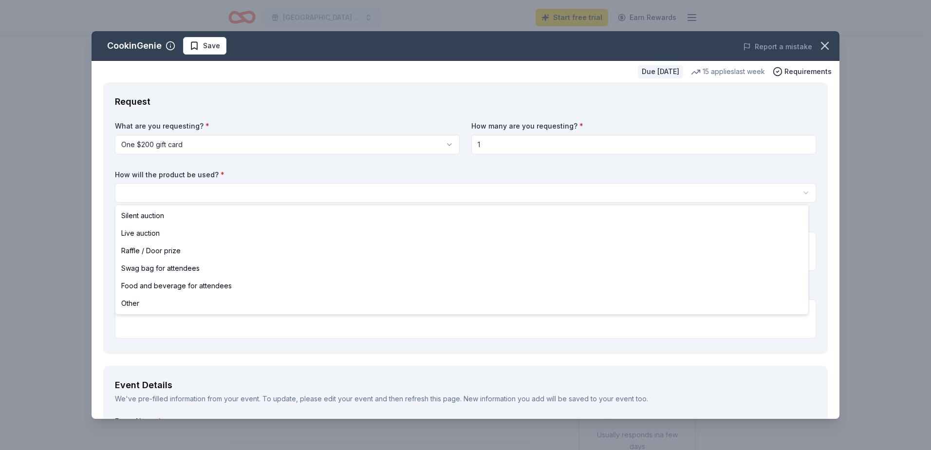
click at [125, 187] on html "[GEOGRAPHIC_DATA] X-Travaganza Start free trial Earn Rewards Due [DATE] Share C…" at bounding box center [465, 225] width 931 height 450
select select "silentAuction"
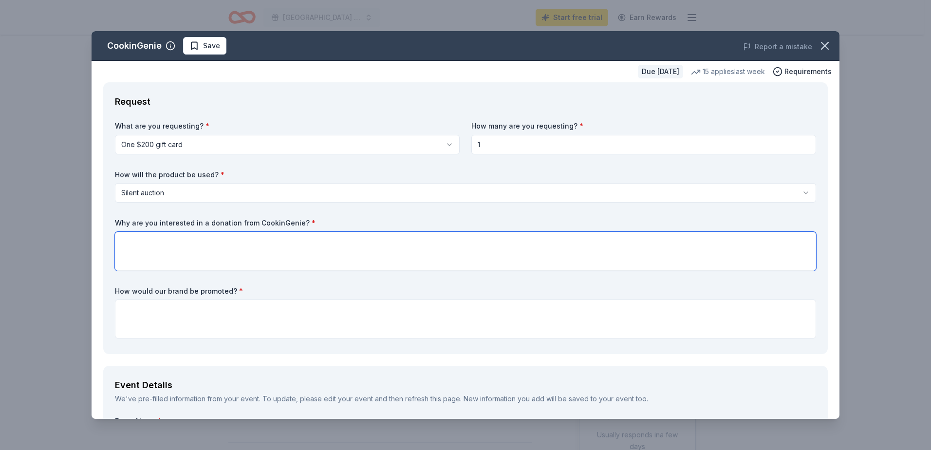
click at [128, 242] on textarea at bounding box center [465, 251] width 701 height 39
type textarea "I"
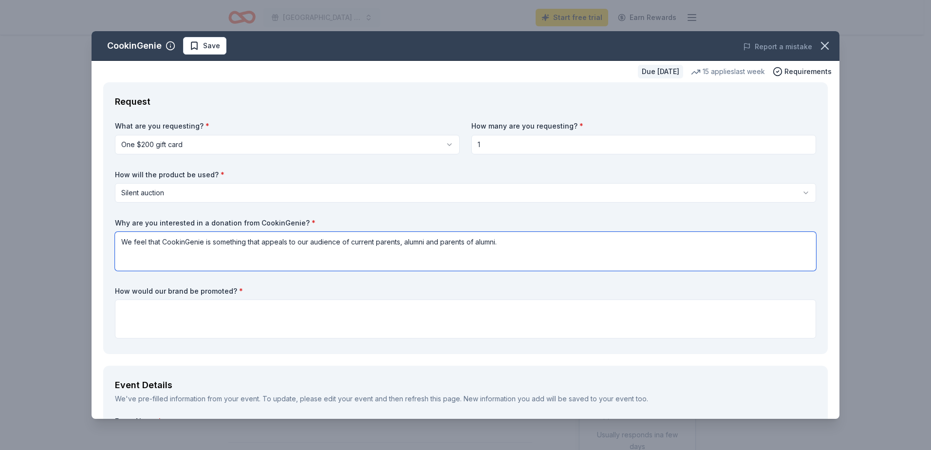
type textarea "We feel that CookinGenie is something that appeals to our audience of current p…"
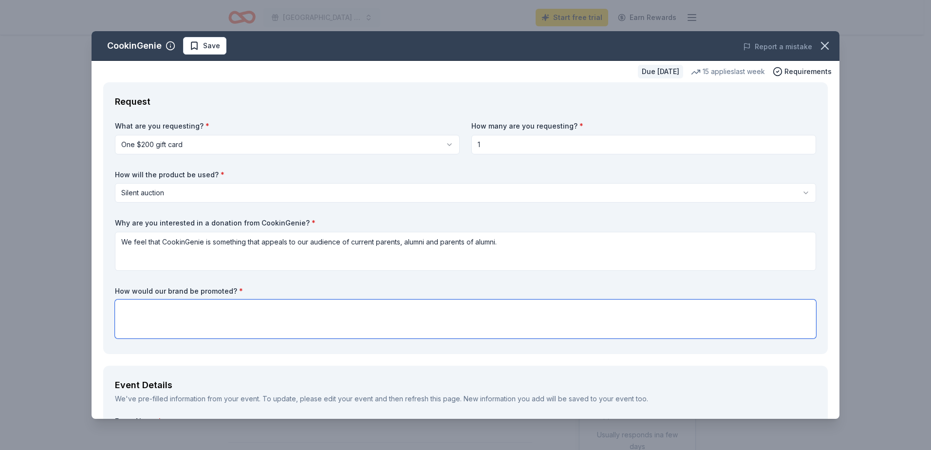
click at [129, 306] on textarea at bounding box center [465, 319] width 701 height 39
type textarea "All donors are listed in our event catalog and in our honor roll of donors in o…"
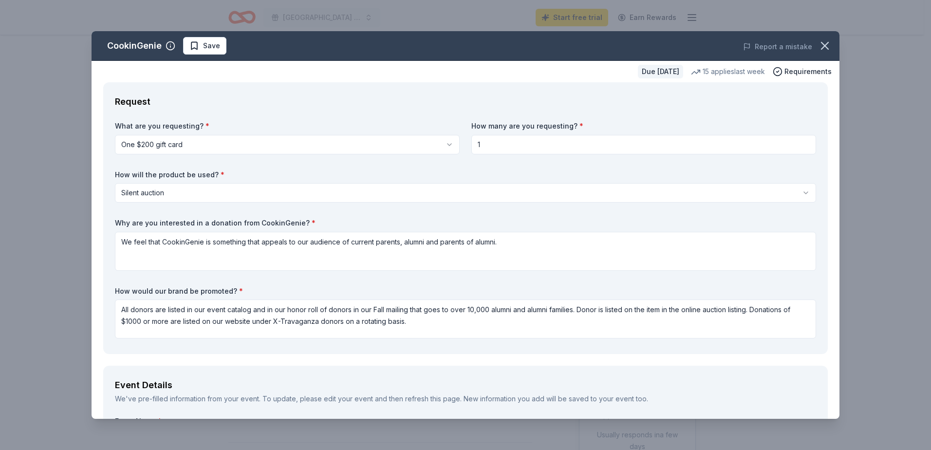
type textarea "For our events to be a success, it is crucial we secure a significant number of…"
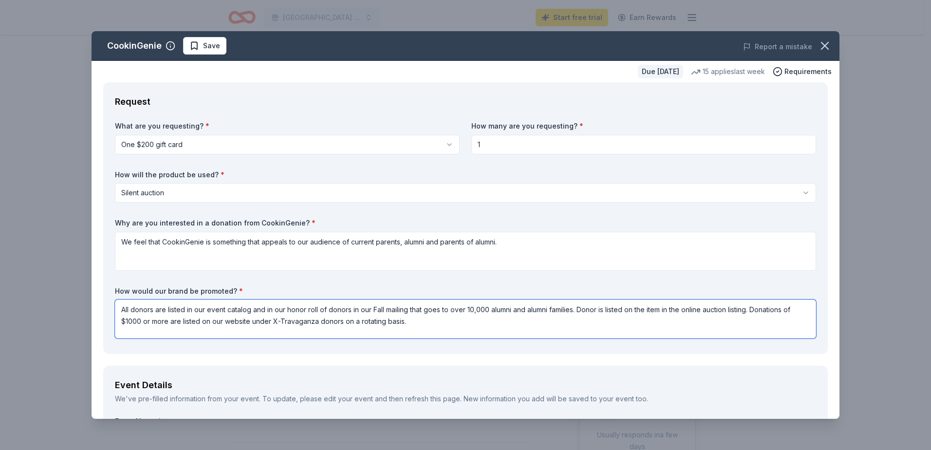
drag, startPoint x: 755, startPoint y: 308, endPoint x: 802, endPoint y: 320, distance: 48.7
click at [802, 320] on textarea "All donors are listed in our event catalog and in our honor roll of donors in o…" at bounding box center [465, 319] width 701 height 39
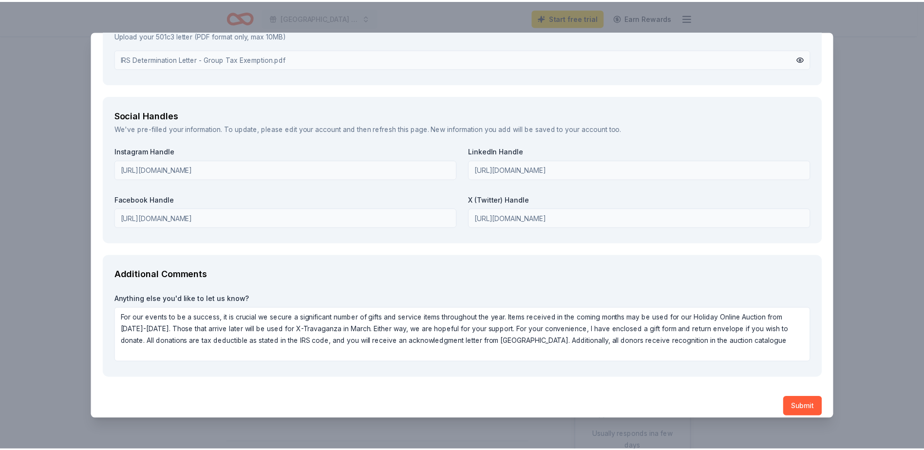
scroll to position [1066, 0]
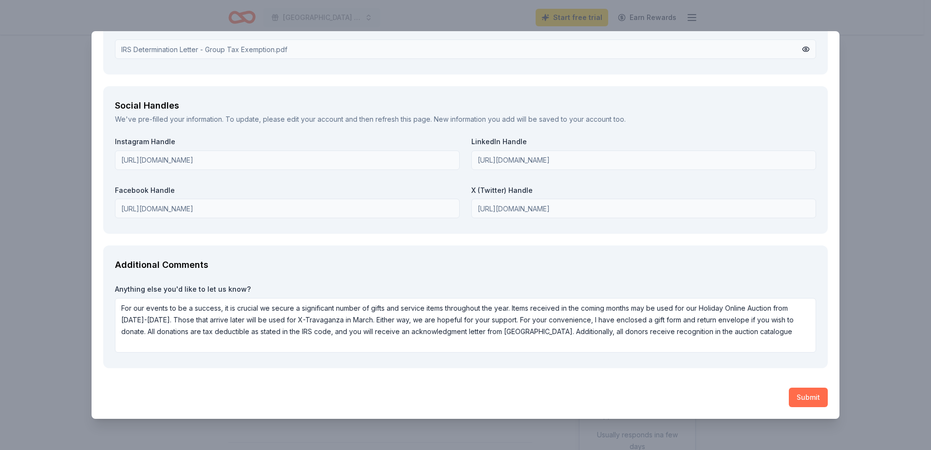
type textarea "All donors are listed in our event catalog and in our honor roll of donors in o…"
click at [803, 392] on button "Submit" at bounding box center [808, 397] width 39 height 19
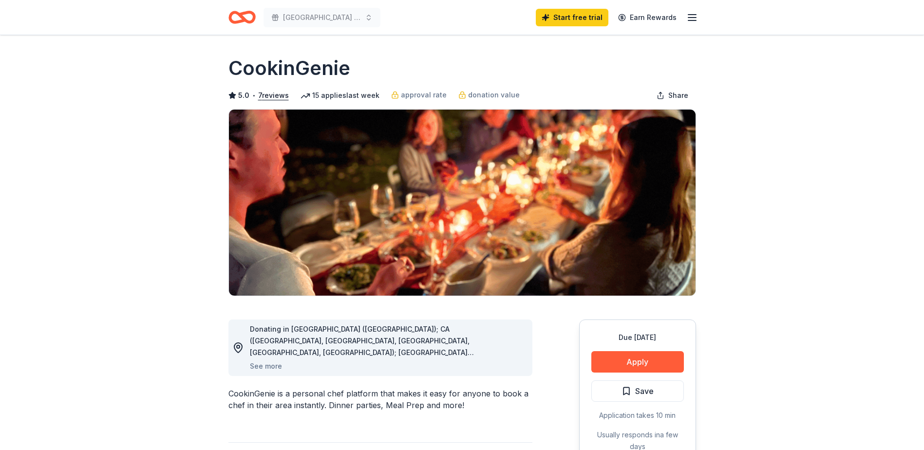
drag, startPoint x: 680, startPoint y: 161, endPoint x: 714, endPoint y: 134, distance: 43.7
